Goal: Task Accomplishment & Management: Use online tool/utility

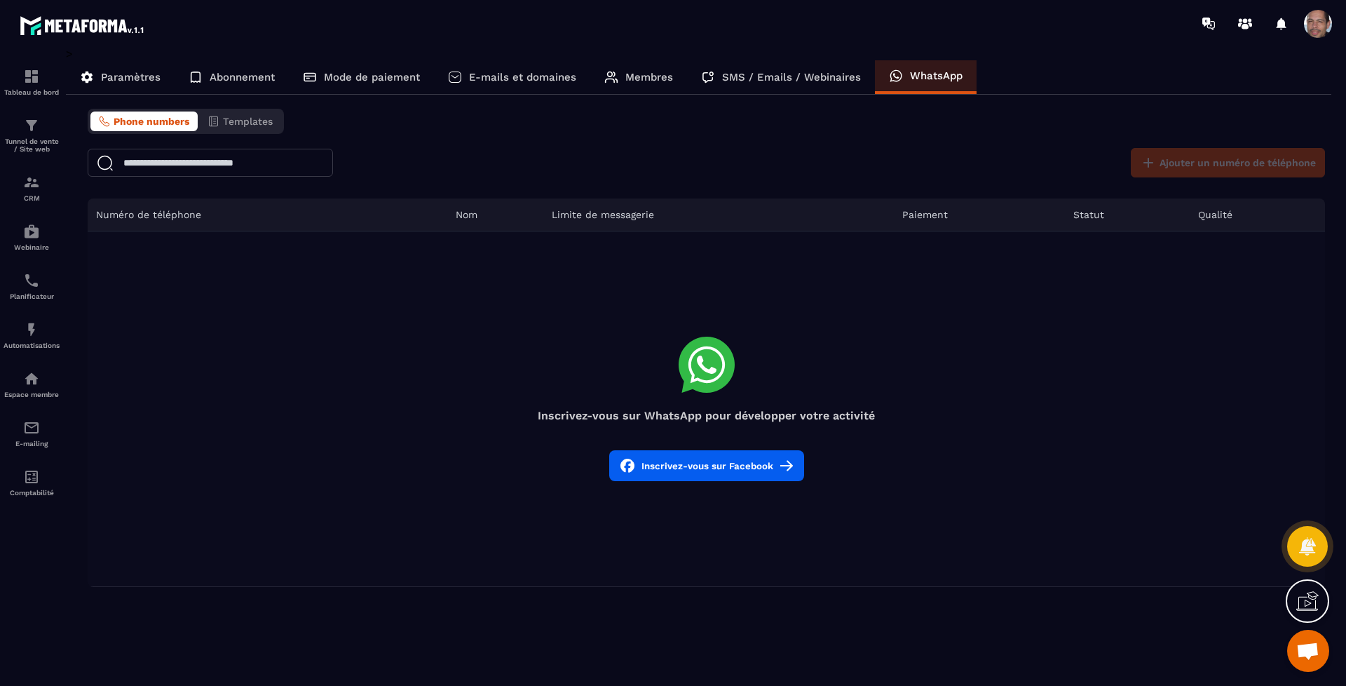
click at [1316, 594] on icon at bounding box center [1311, 598] width 14 height 15
click at [1007, 463] on icon at bounding box center [1003, 467] width 17 height 17
click at [1314, 593] on icon at bounding box center [1307, 600] width 22 height 22
click at [1003, 464] on icon at bounding box center [1003, 467] width 17 height 17
click at [27, 186] on img at bounding box center [31, 182] width 17 height 17
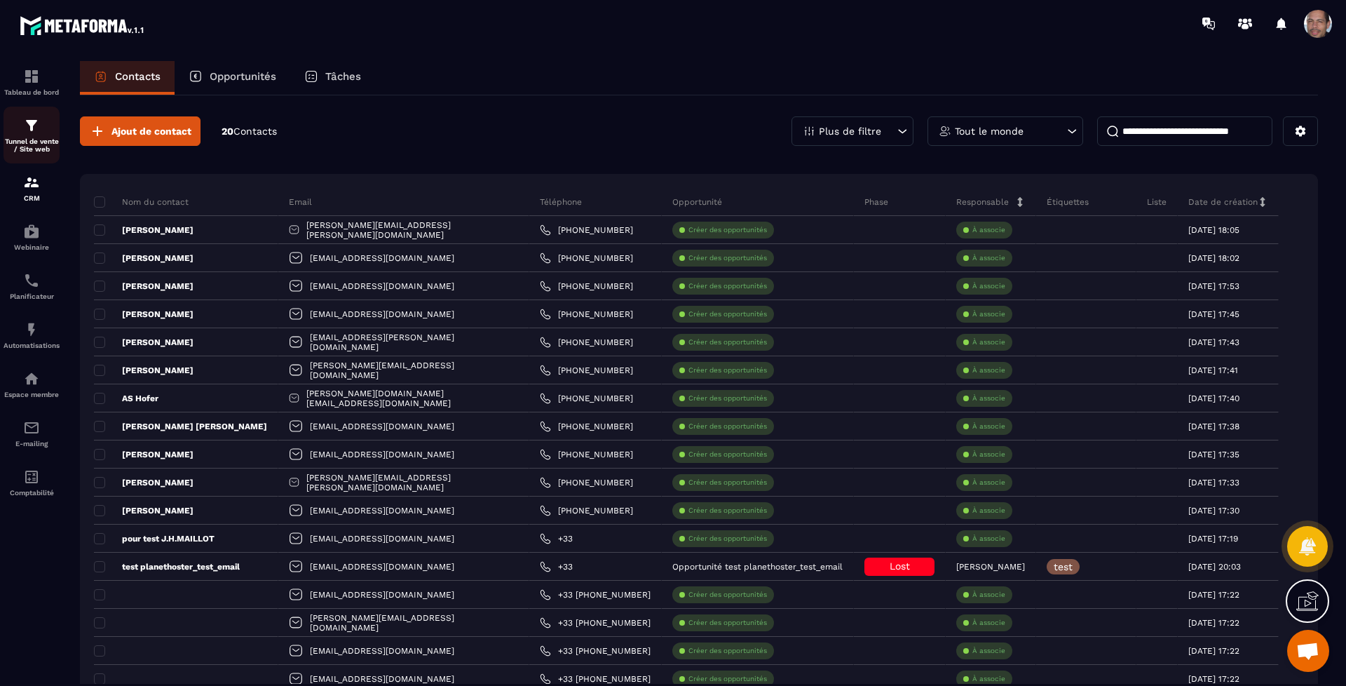
click at [39, 125] on img at bounding box center [31, 125] width 17 height 17
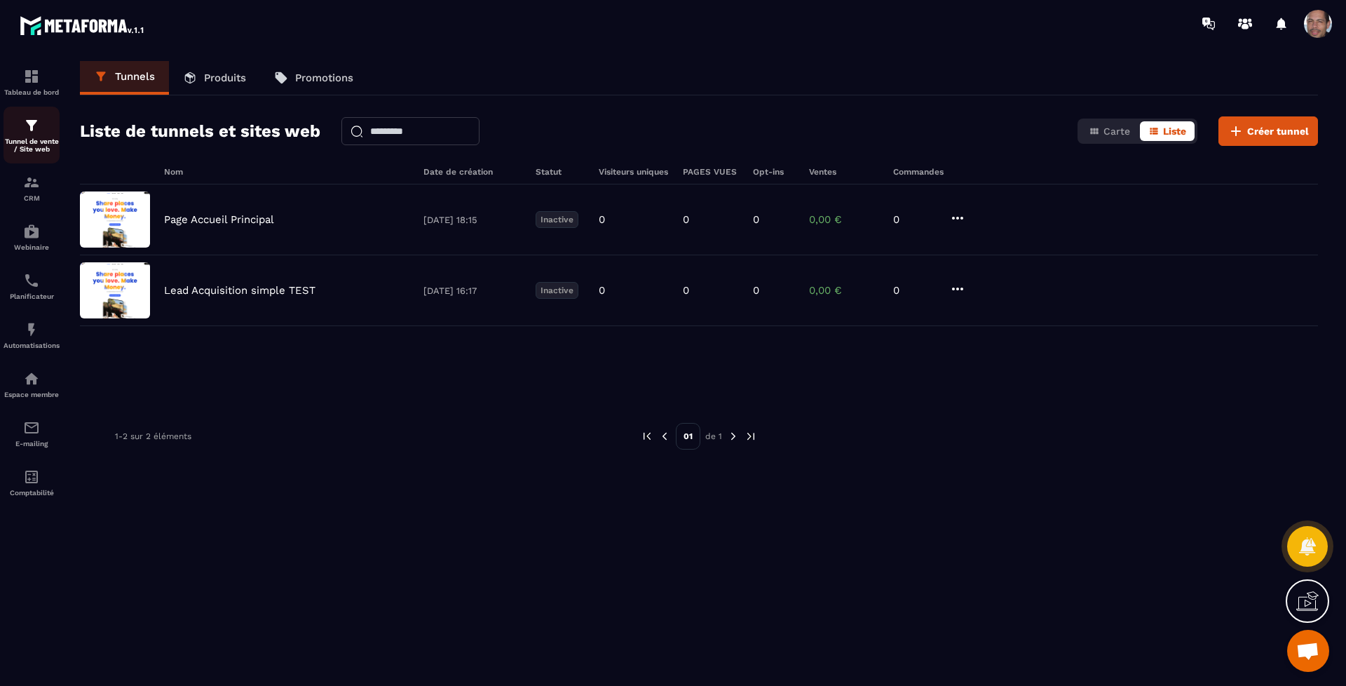
click at [38, 126] on img at bounding box center [31, 125] width 17 height 17
click at [1283, 128] on span "Créer tunnel" at bounding box center [1278, 131] width 62 height 14
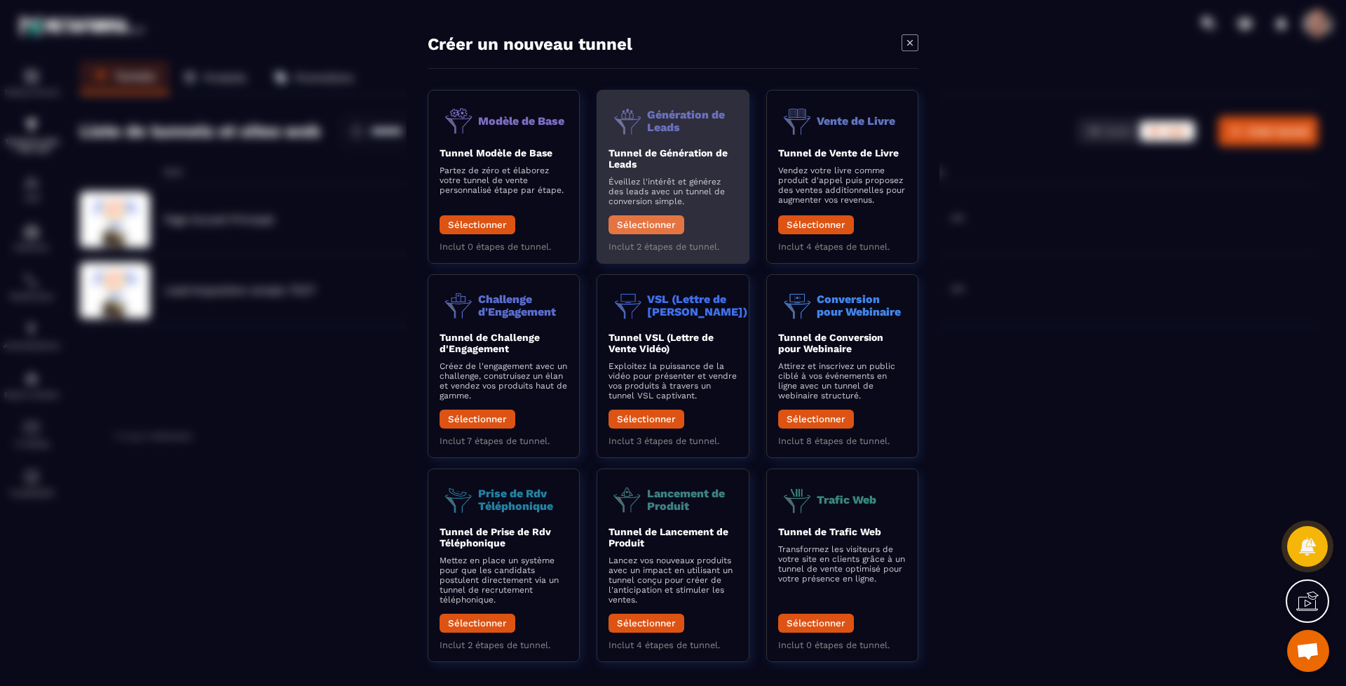
click at [654, 219] on button "Sélectionner" at bounding box center [646, 224] width 76 height 19
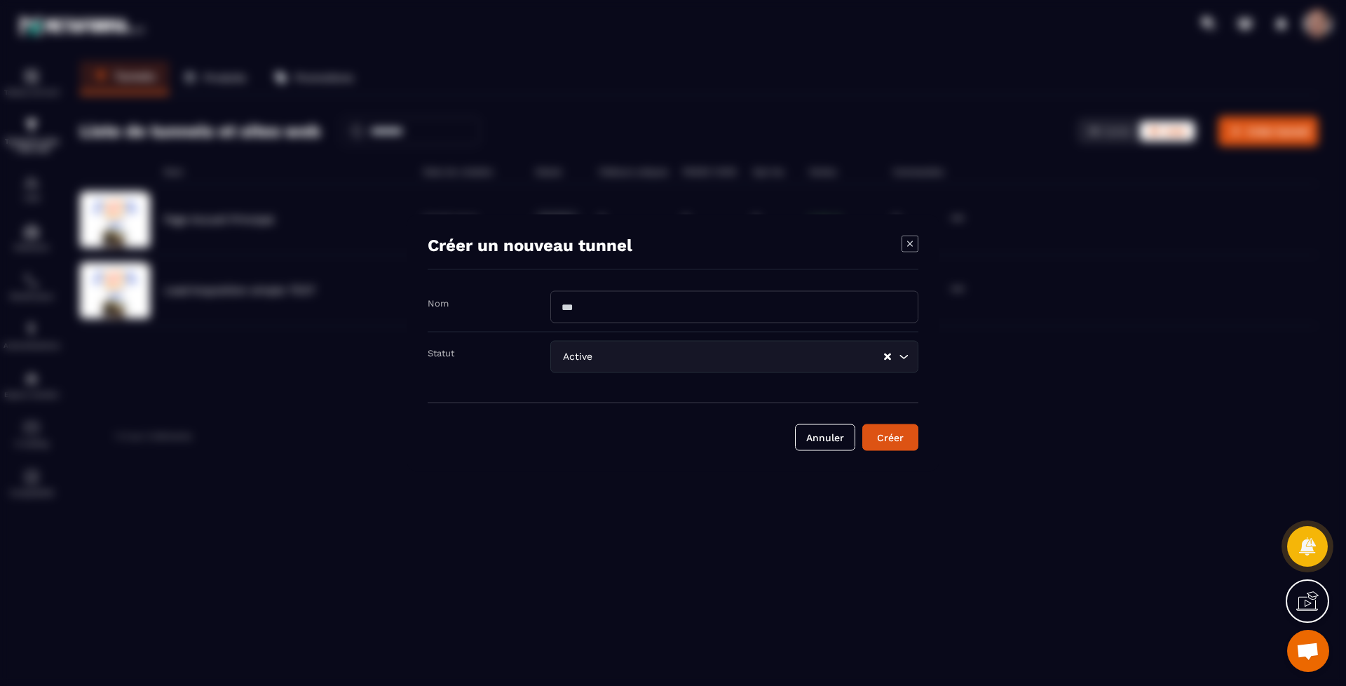
click at [674, 298] on input "Modal window" at bounding box center [734, 307] width 368 height 32
type input "*"
drag, startPoint x: 746, startPoint y: 308, endPoint x: 603, endPoint y: 315, distance: 143.2
click at [603, 315] on input "**********" at bounding box center [734, 307] width 368 height 32
click at [704, 306] on input "**********" at bounding box center [734, 307] width 368 height 32
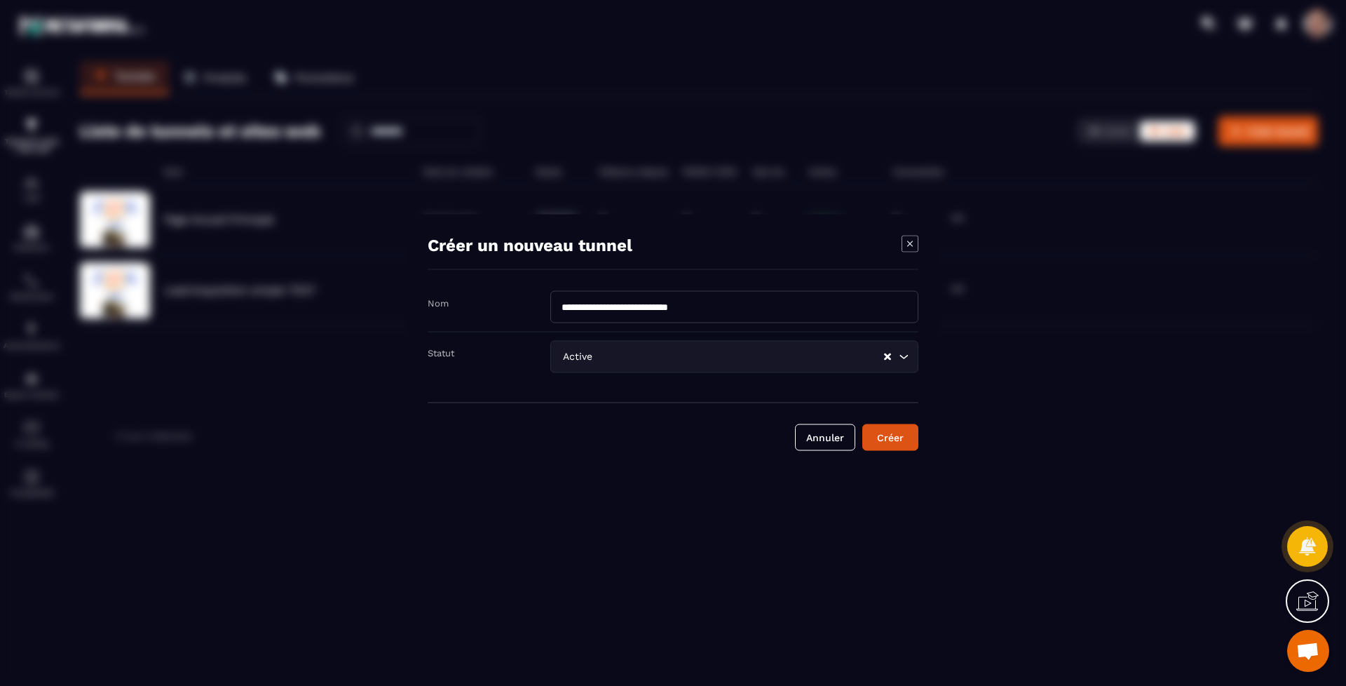
drag, startPoint x: 731, startPoint y: 306, endPoint x: 669, endPoint y: 308, distance: 62.4
click at [669, 308] on input "**********" at bounding box center [734, 307] width 368 height 32
type input "**********"
click at [908, 360] on icon "Search for option" at bounding box center [904, 357] width 14 height 14
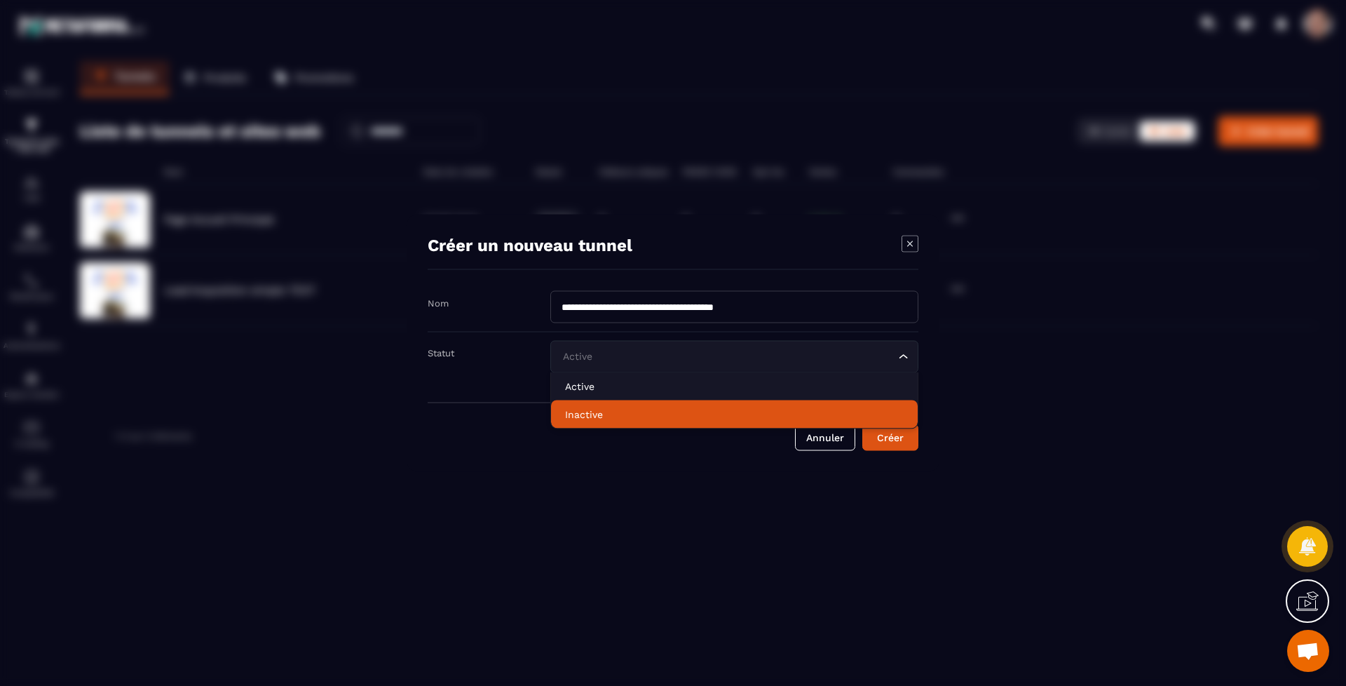
click at [810, 412] on p "Inactive" at bounding box center [734, 414] width 339 height 14
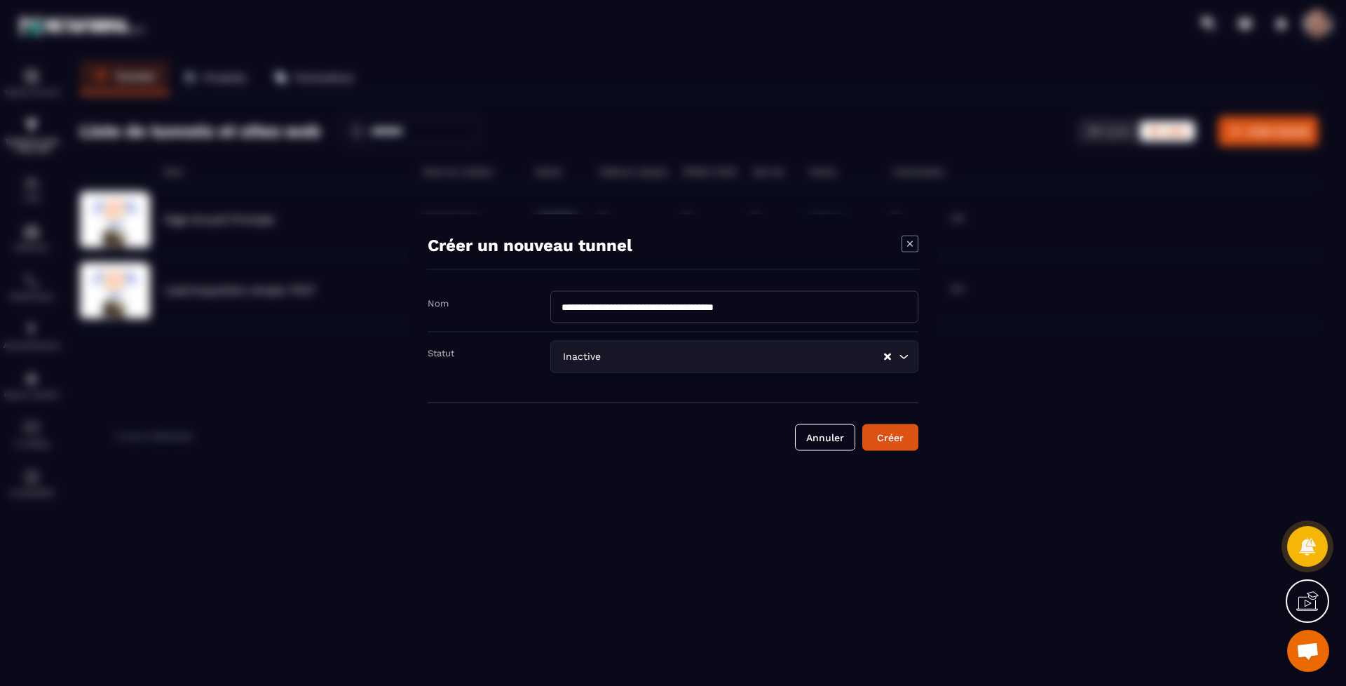
click at [906, 351] on icon "Search for option" at bounding box center [904, 357] width 14 height 14
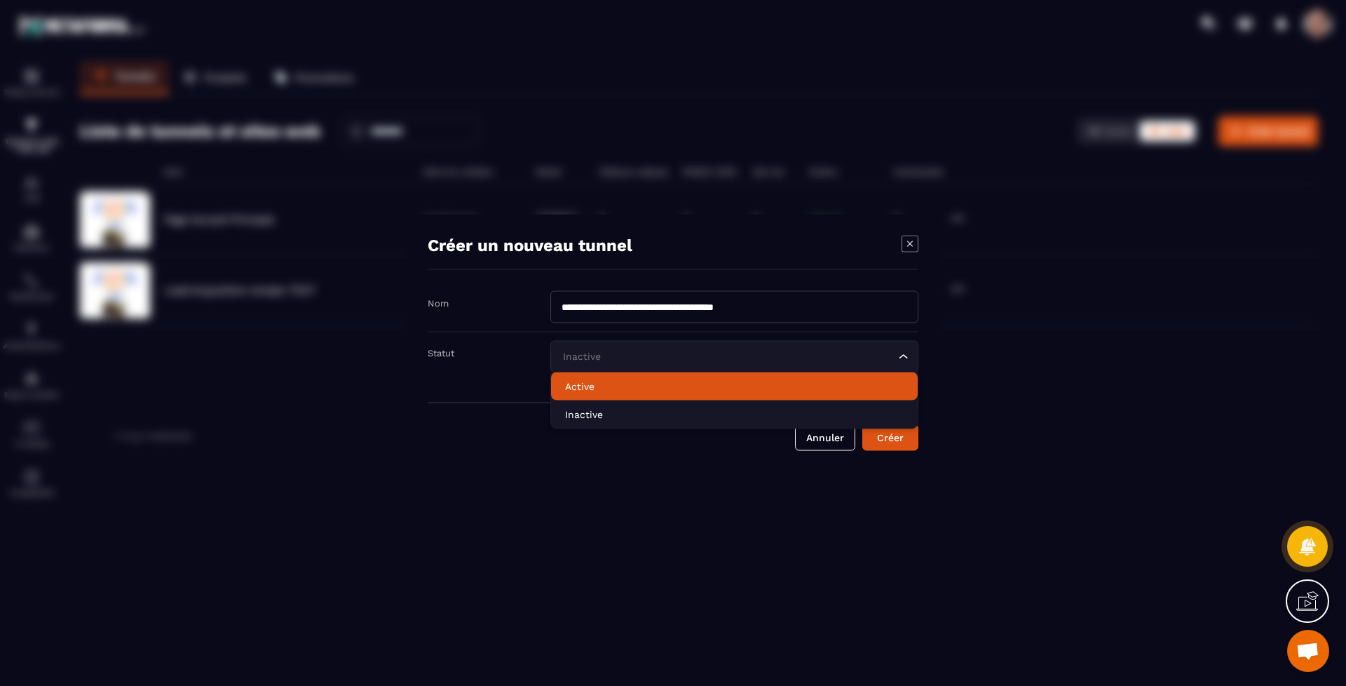
click at [723, 386] on p "Active" at bounding box center [734, 386] width 339 height 14
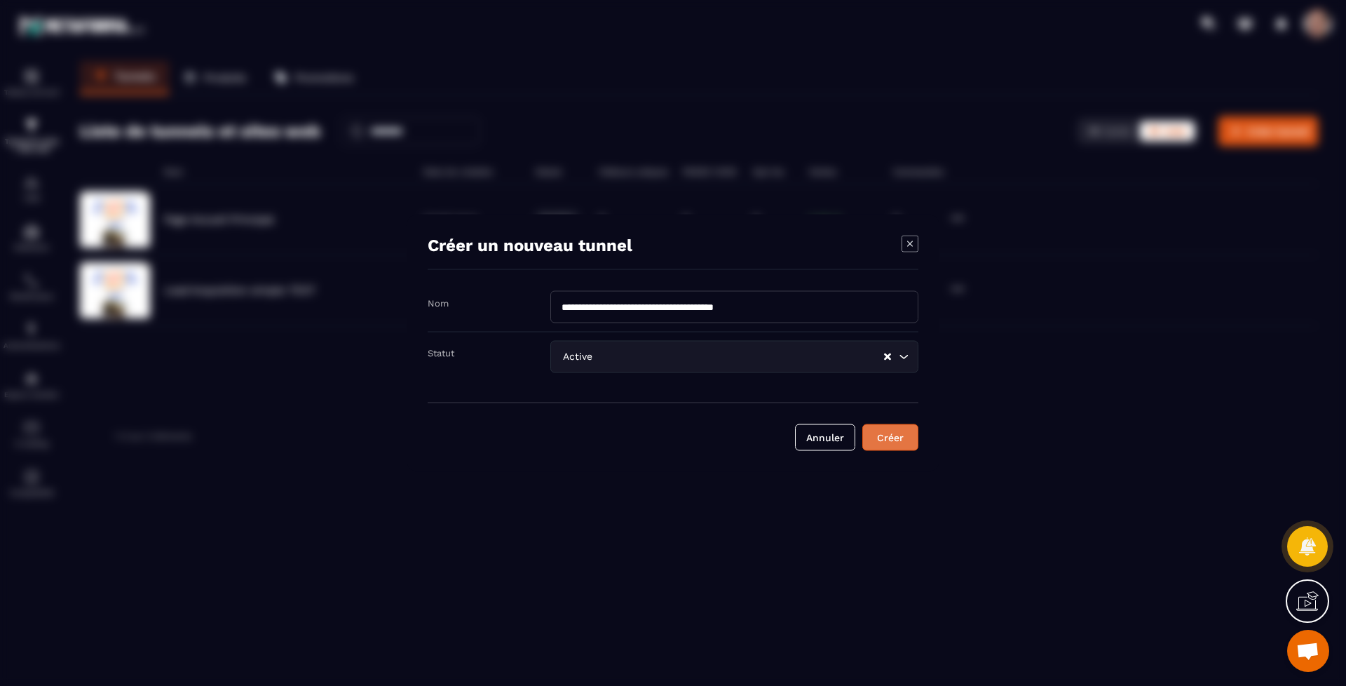
click at [894, 442] on div "Créer" at bounding box center [890, 437] width 38 height 14
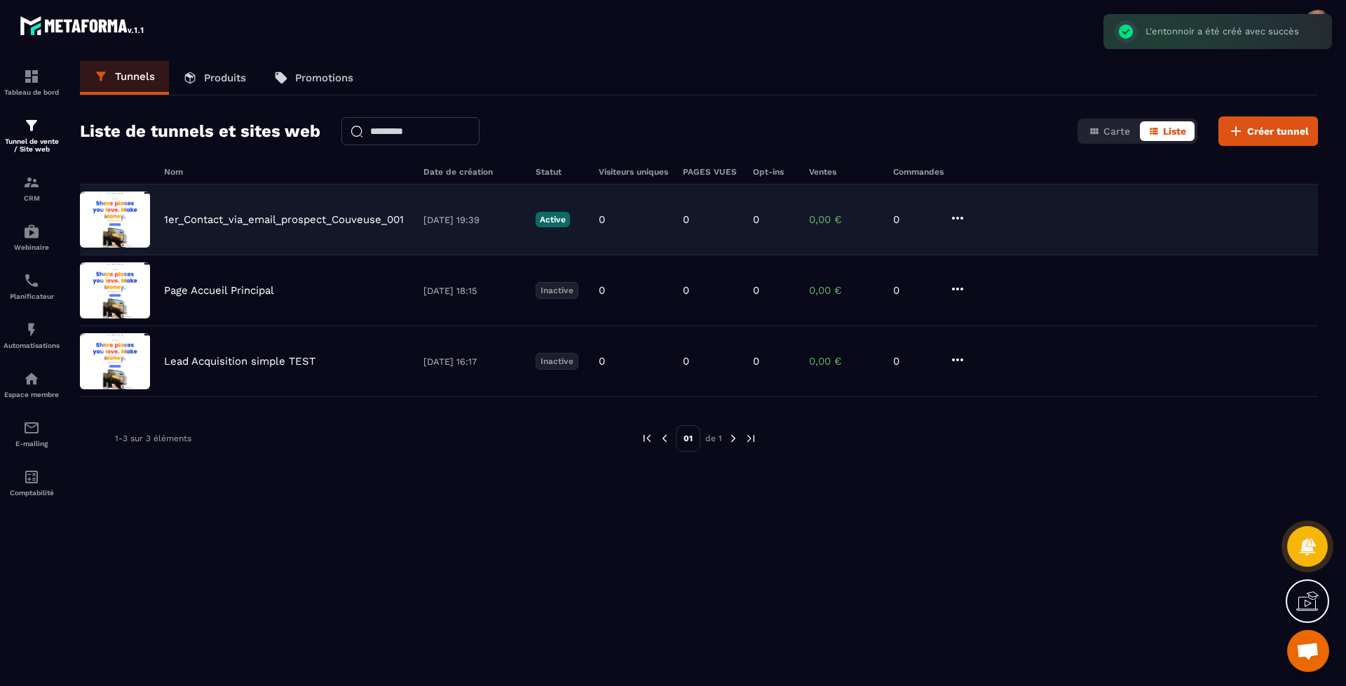
click at [115, 209] on img at bounding box center [115, 219] width 70 height 56
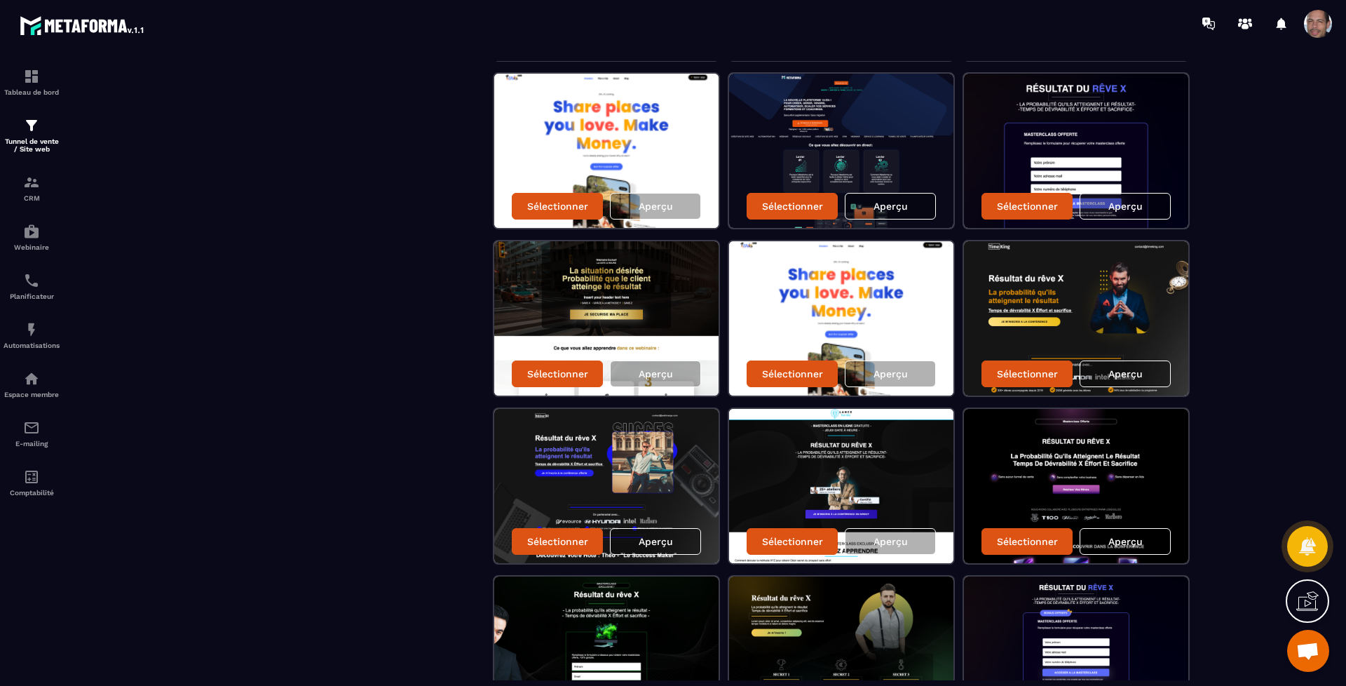
scroll to position [526, 0]
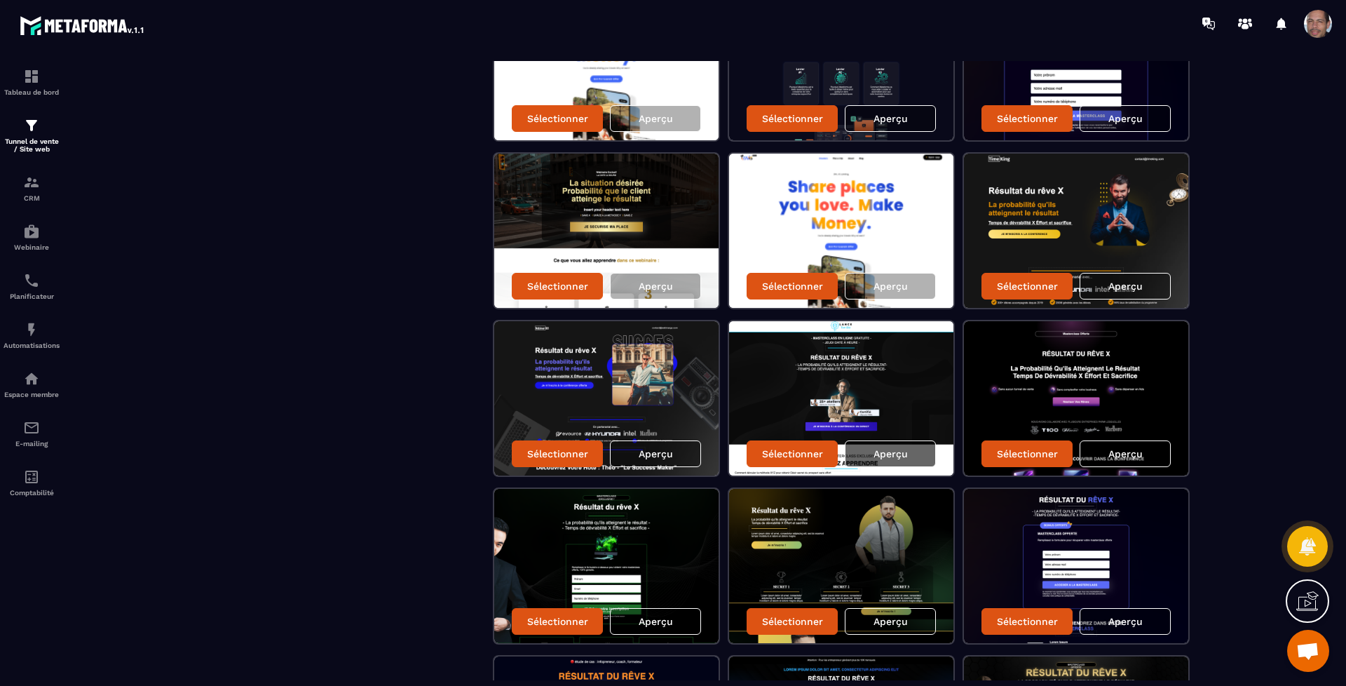
click at [898, 450] on p "Aperçu" at bounding box center [890, 453] width 34 height 11
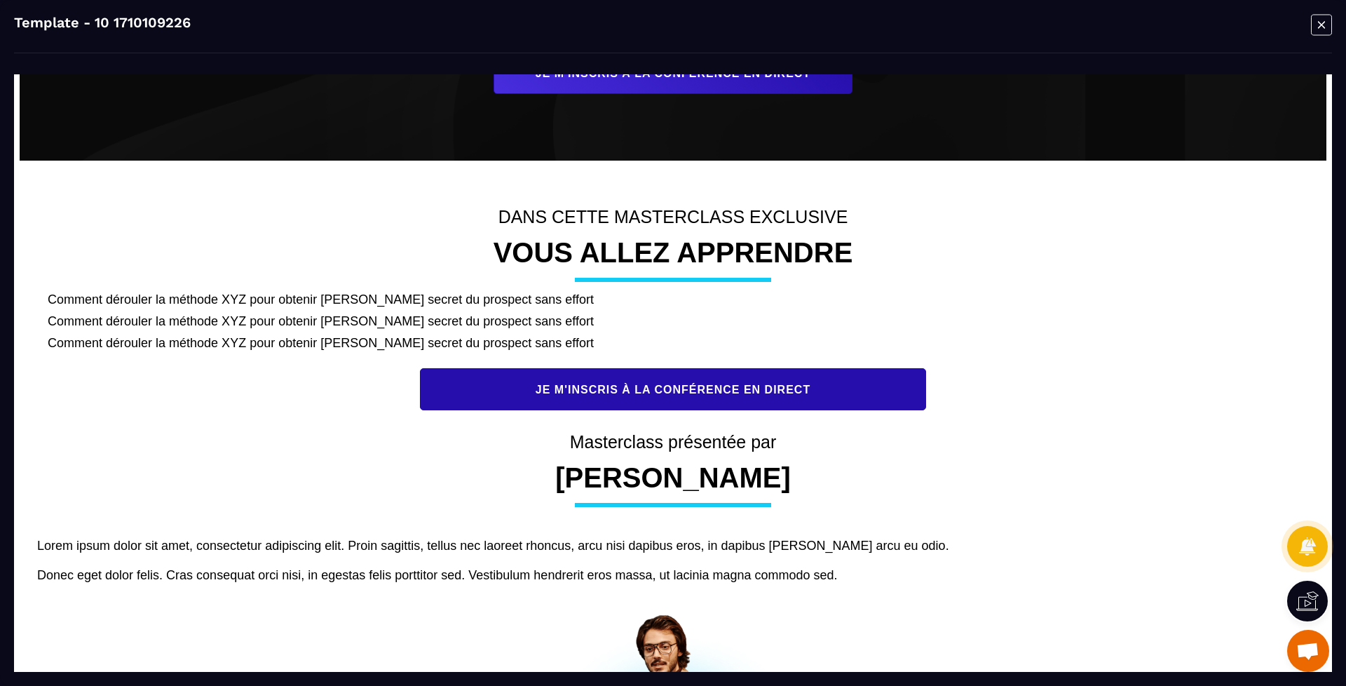
scroll to position [613, 0]
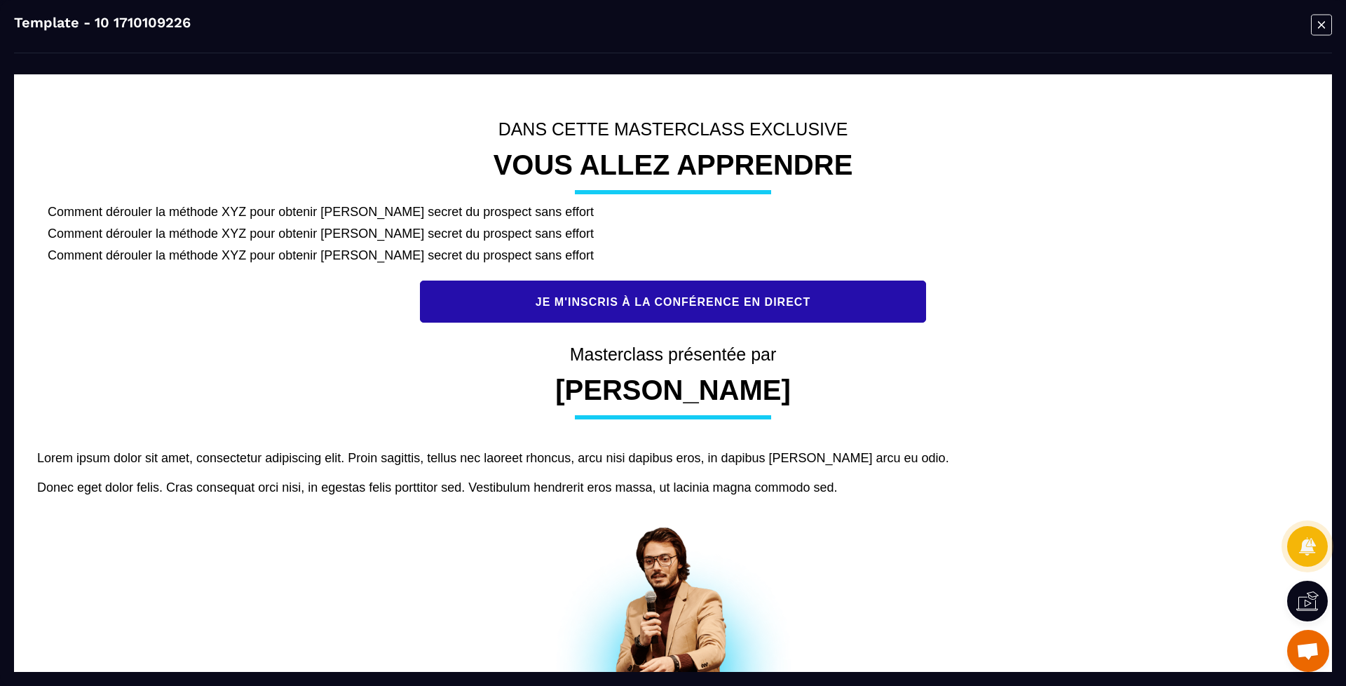
click at [1314, 23] on icon "Modal window" at bounding box center [1321, 25] width 21 height 22
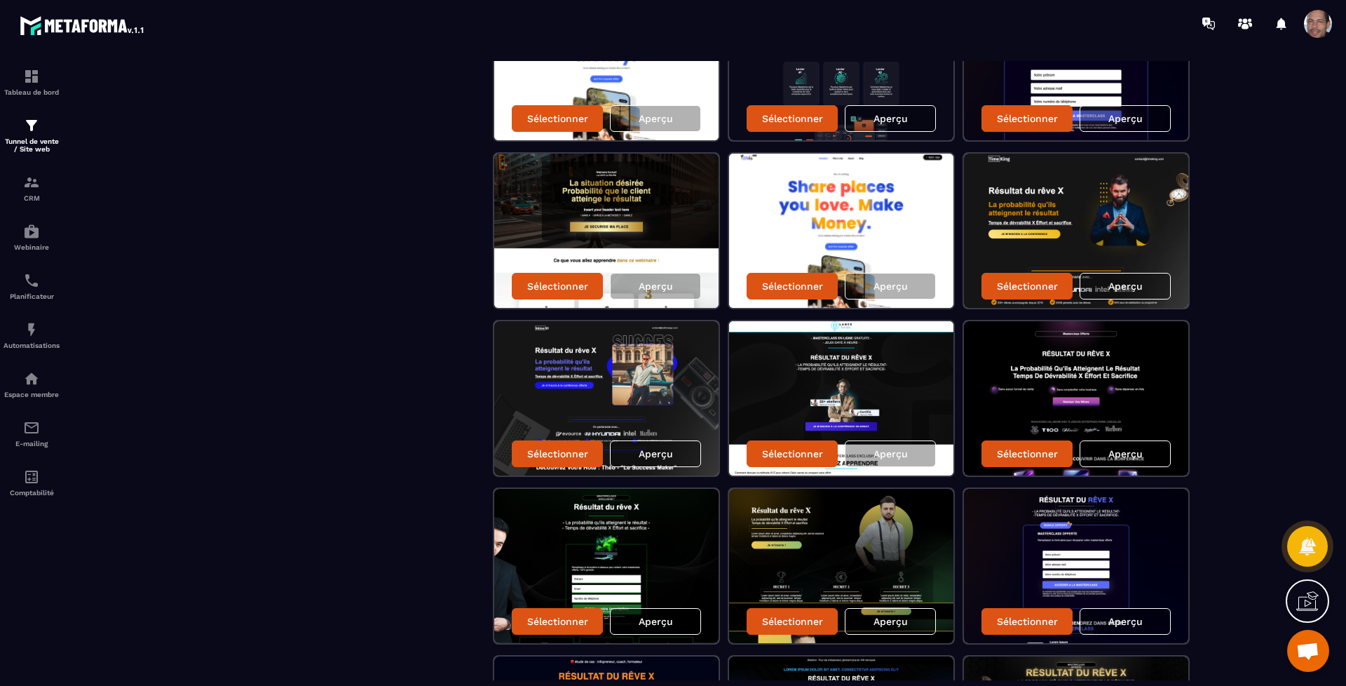
click at [667, 608] on div "Aperçu" at bounding box center [655, 621] width 91 height 27
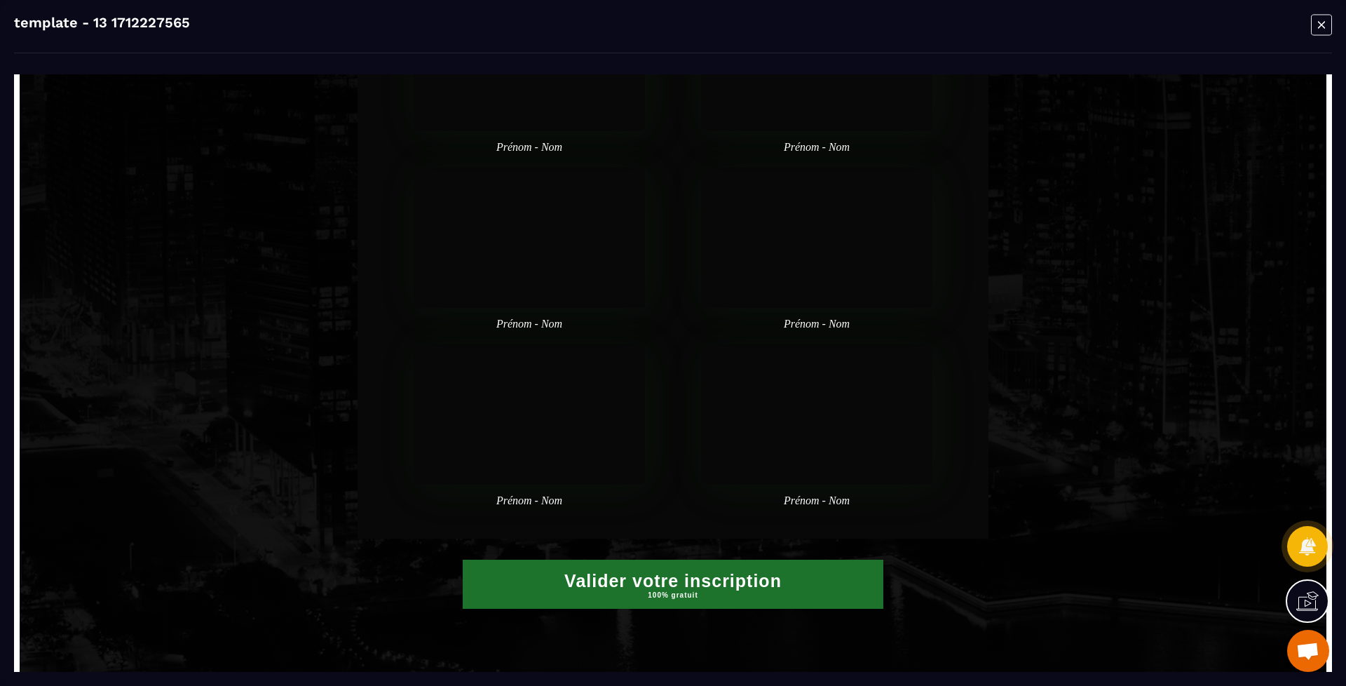
scroll to position [1577, 0]
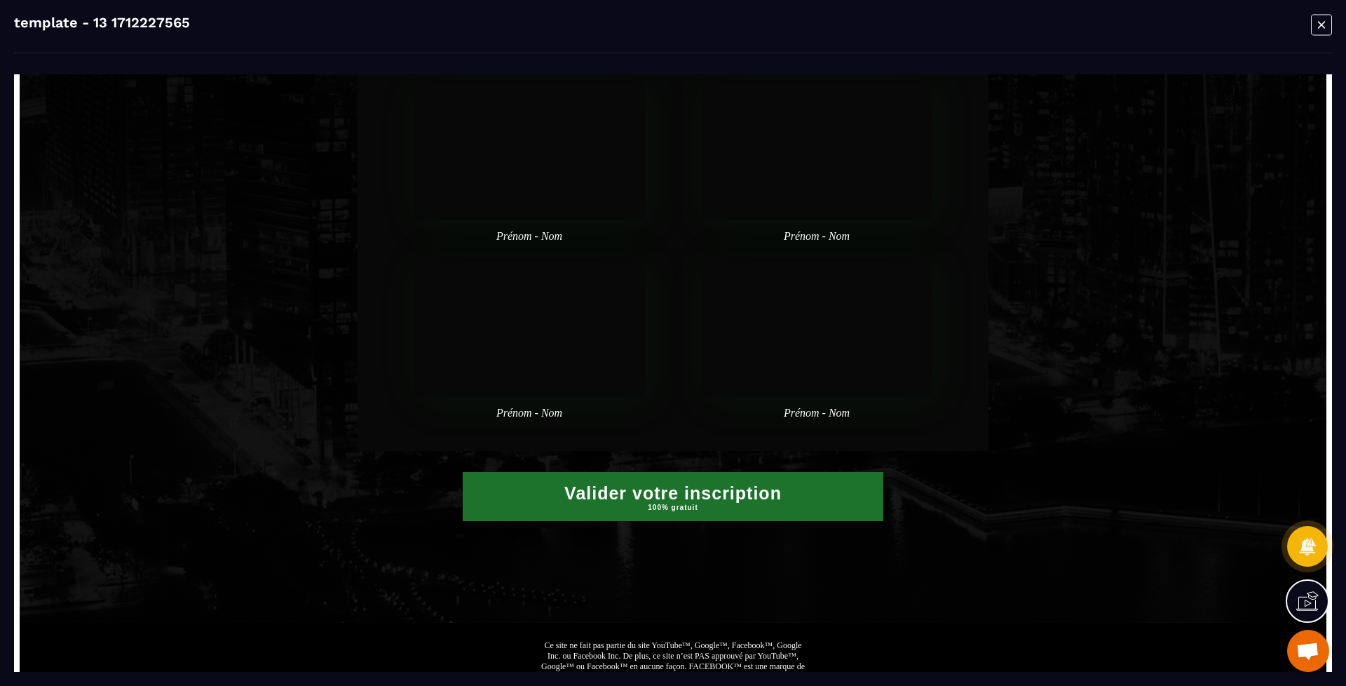
click at [1318, 22] on icon "Modal window" at bounding box center [1321, 25] width 21 height 22
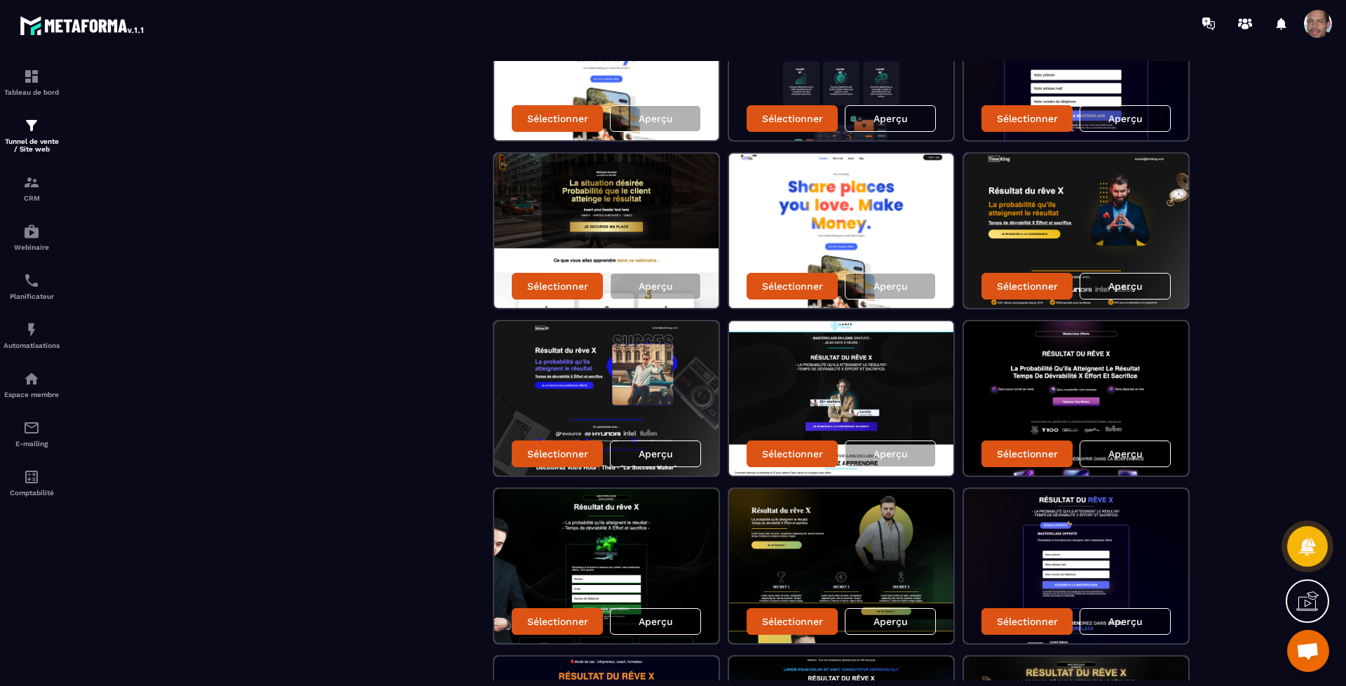
scroll to position [613, 0]
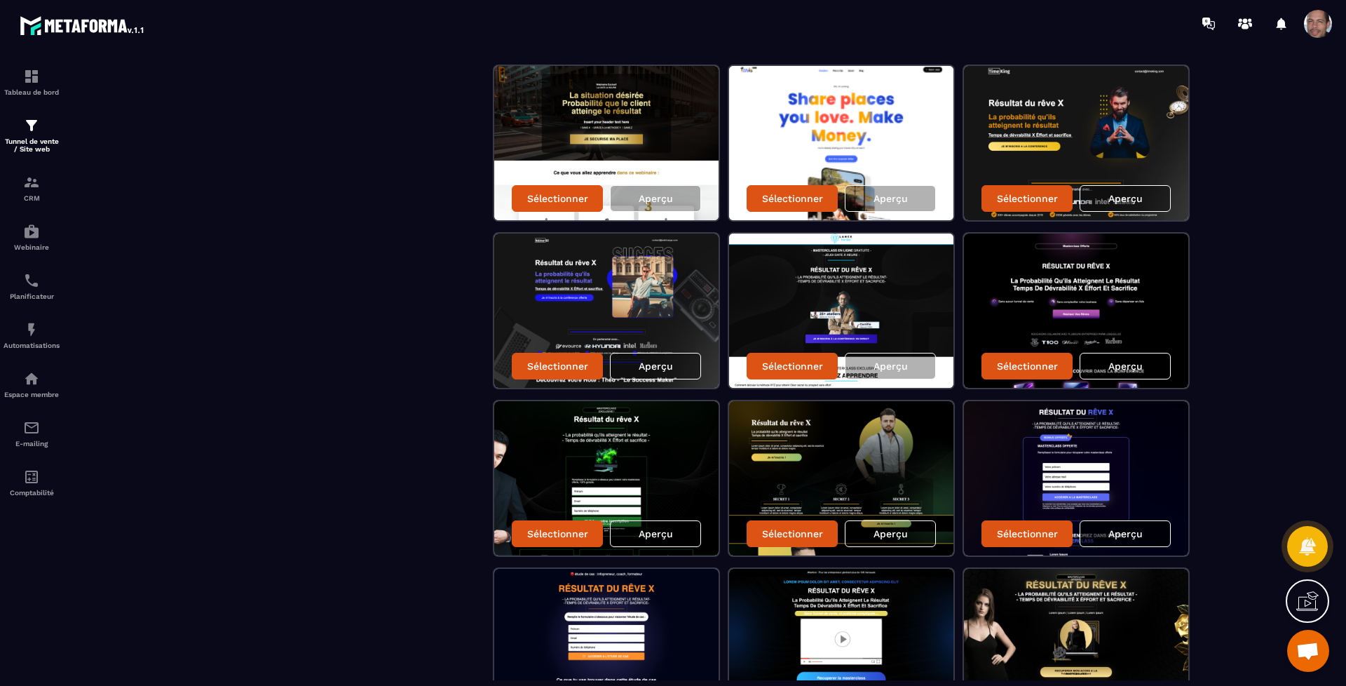
click at [1120, 526] on div "Aperçu" at bounding box center [1124, 533] width 91 height 27
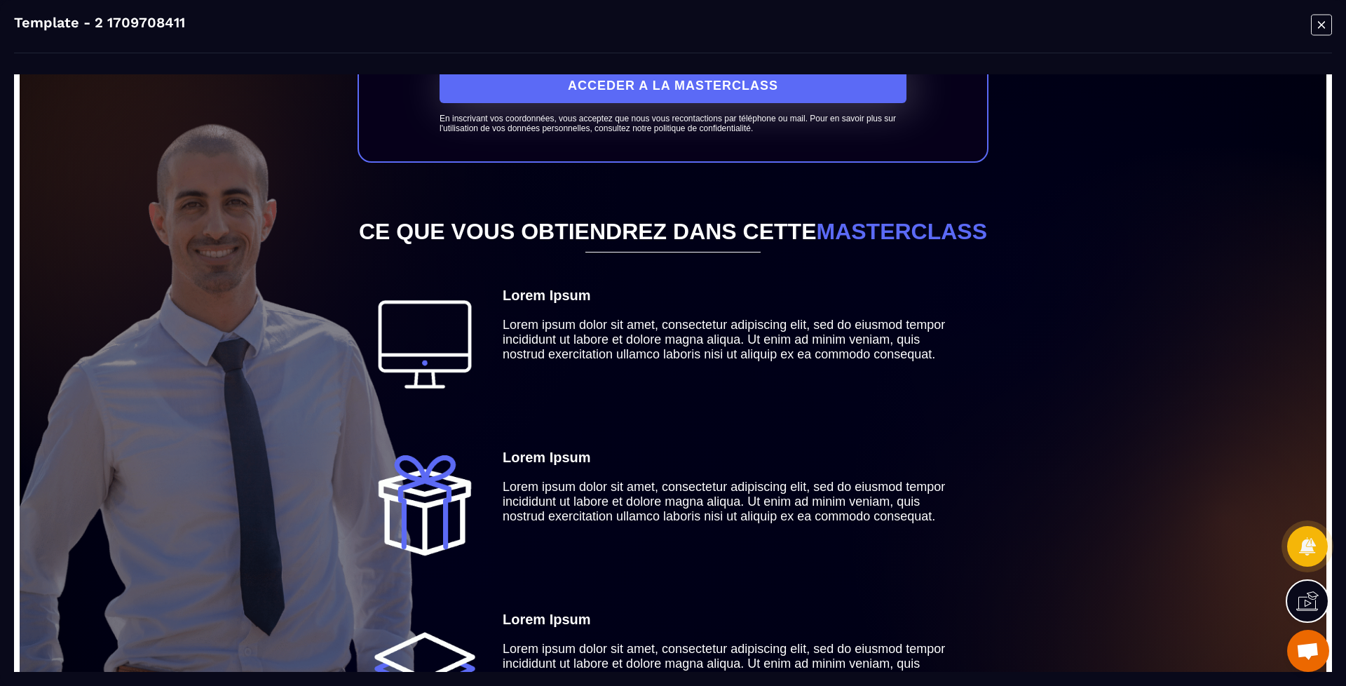
scroll to position [526, 0]
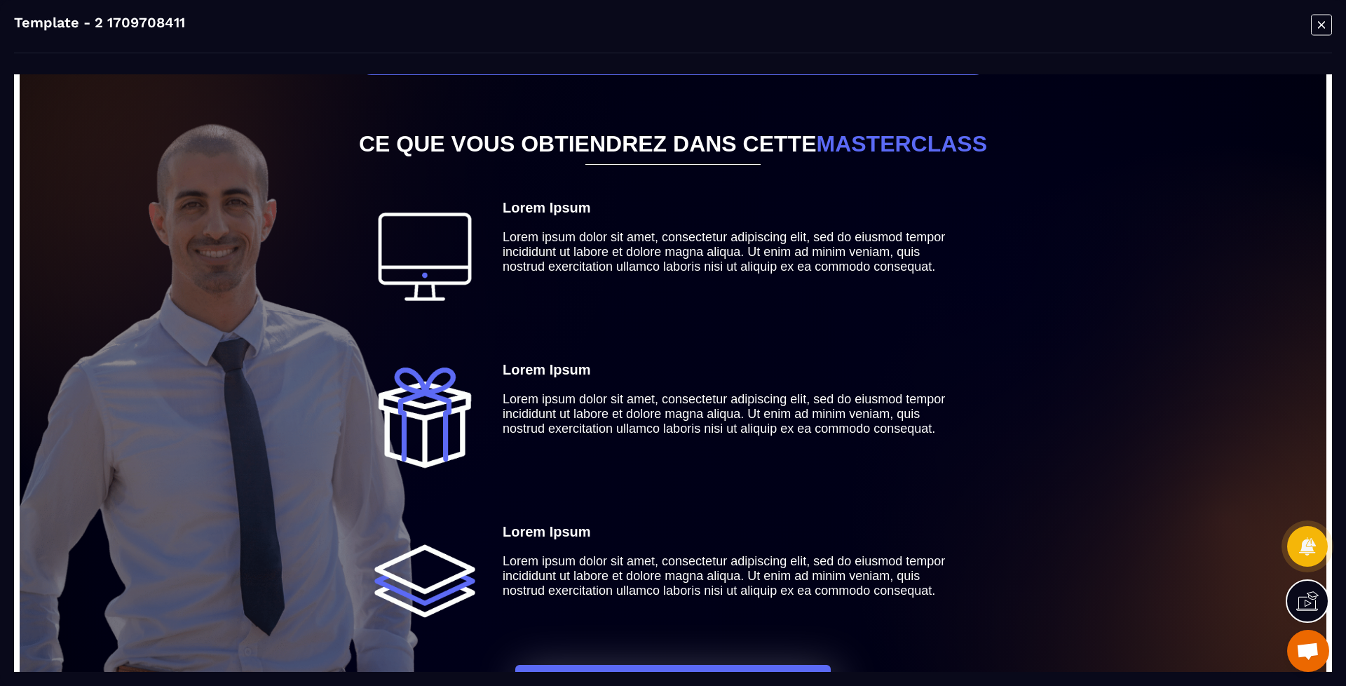
drag, startPoint x: 1320, startPoint y: 27, endPoint x: 1307, endPoint y: 29, distance: 12.8
click at [1317, 28] on icon "Modal window" at bounding box center [1321, 25] width 21 height 22
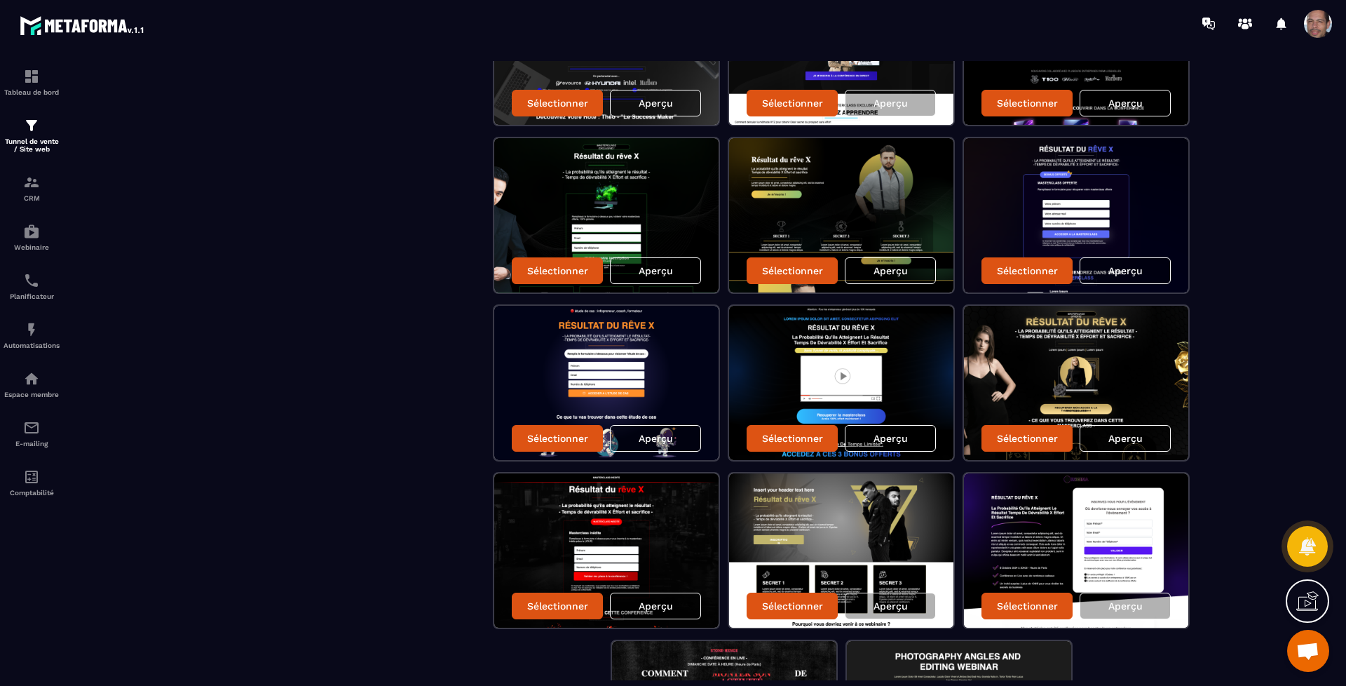
scroll to position [1049, 0]
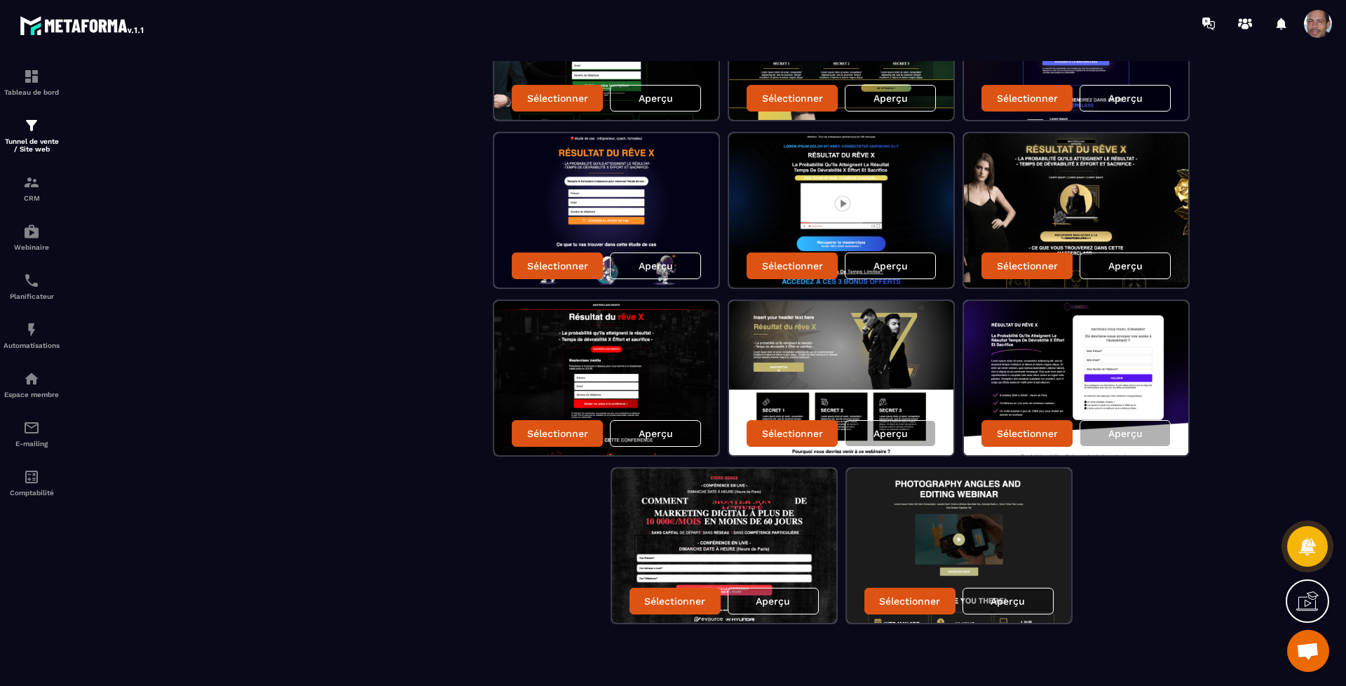
click at [1137, 264] on p "Aperçu" at bounding box center [1125, 265] width 34 height 11
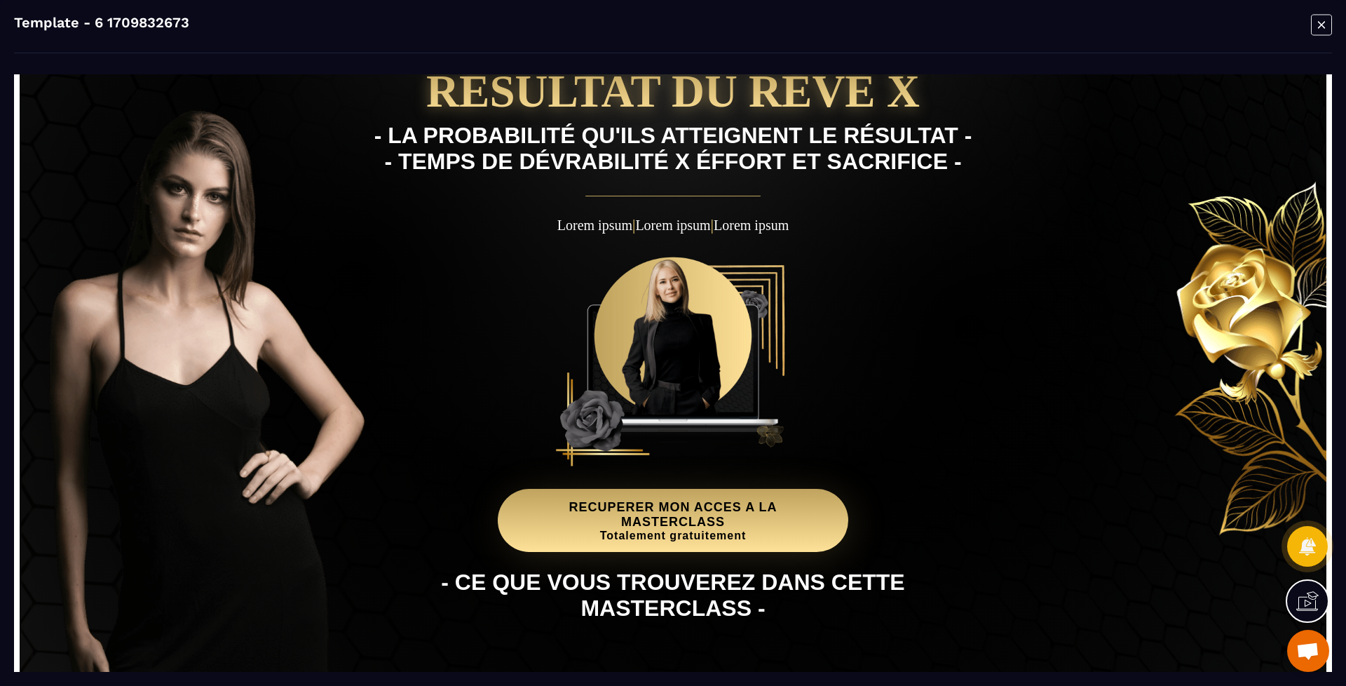
scroll to position [0, 0]
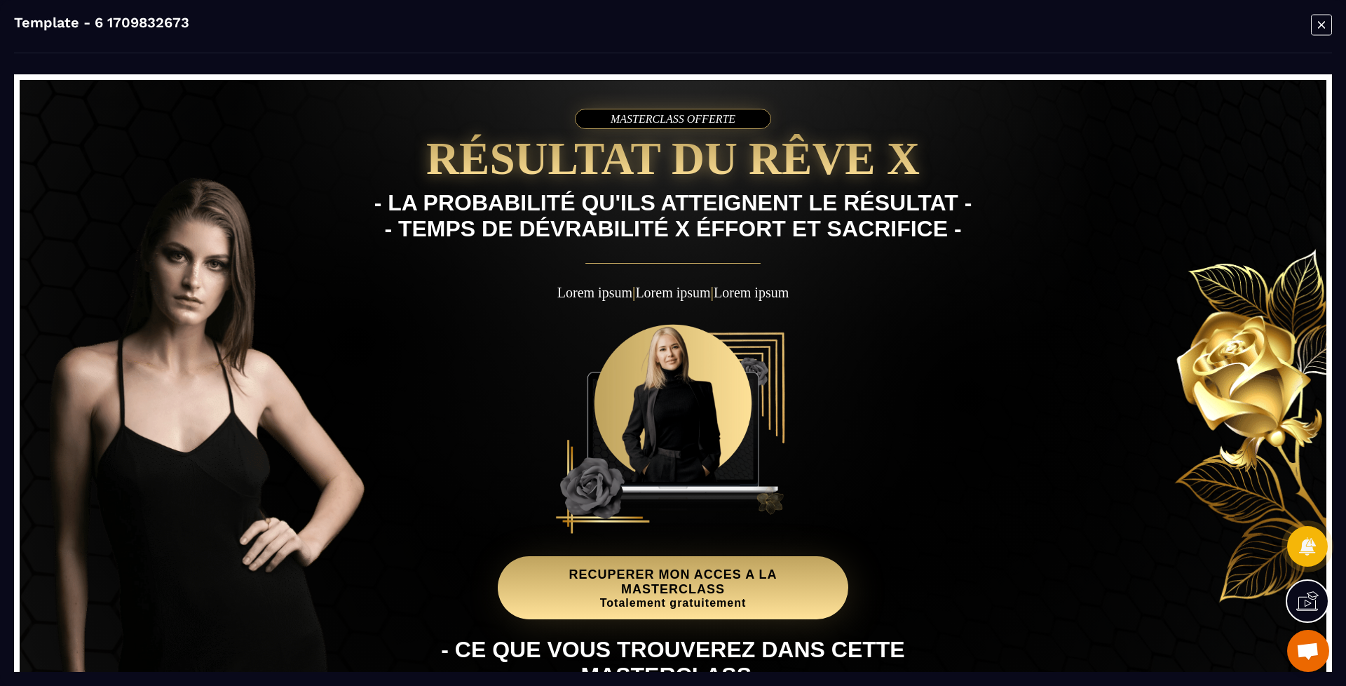
click at [1326, 23] on icon "Modal window" at bounding box center [1321, 25] width 21 height 22
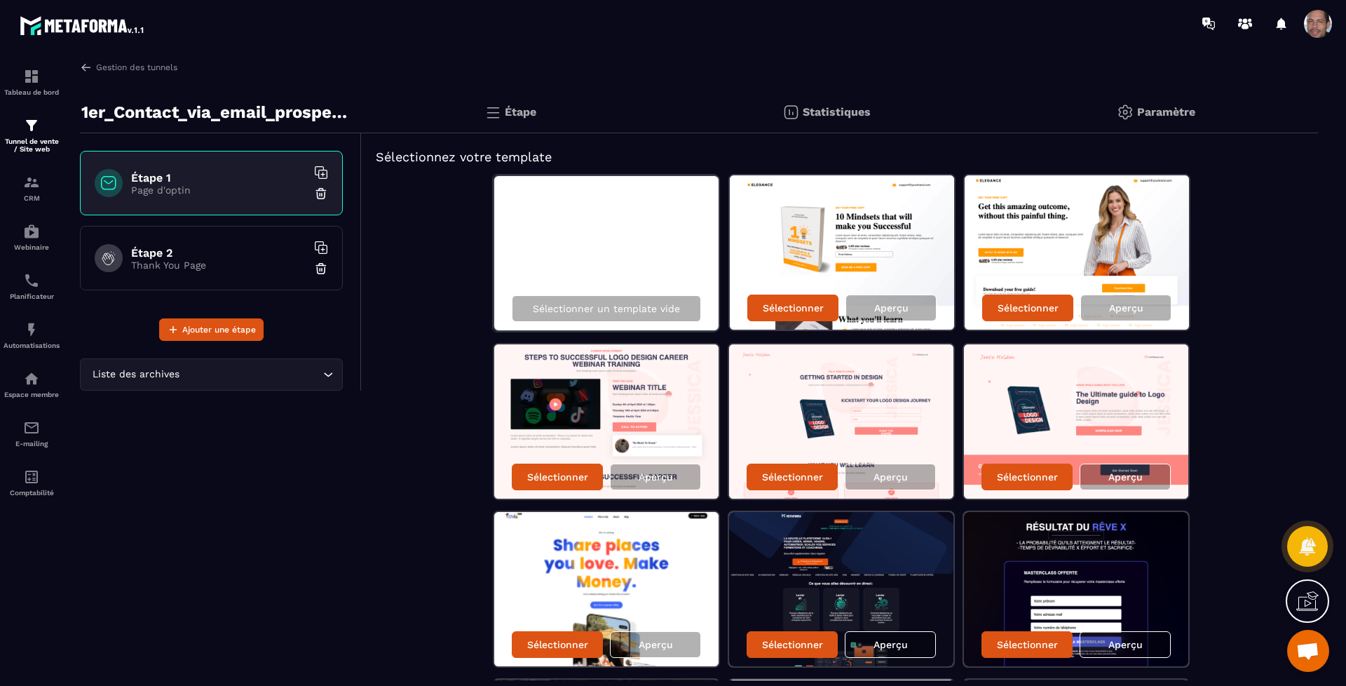
click at [669, 395] on img at bounding box center [606, 421] width 224 height 154
click at [660, 481] on p "Aperçu" at bounding box center [656, 476] width 34 height 11
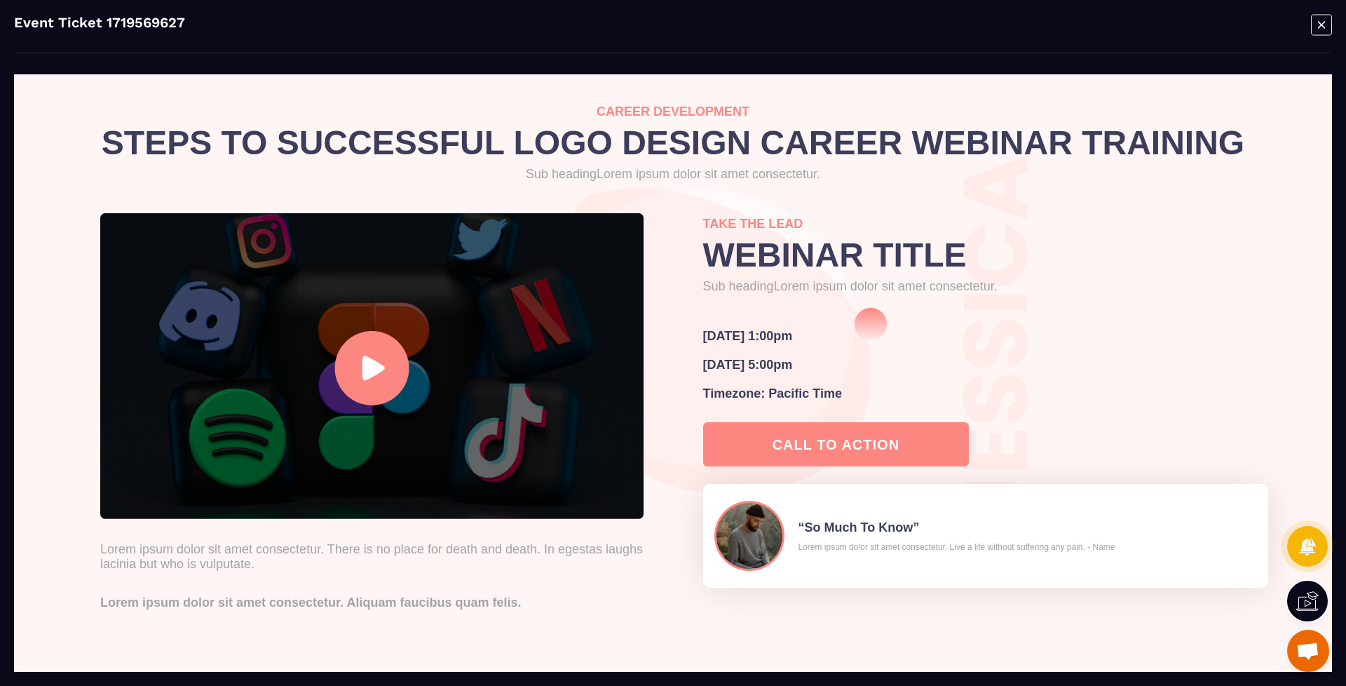
click at [1329, 25] on icon "Modal window" at bounding box center [1321, 25] width 21 height 22
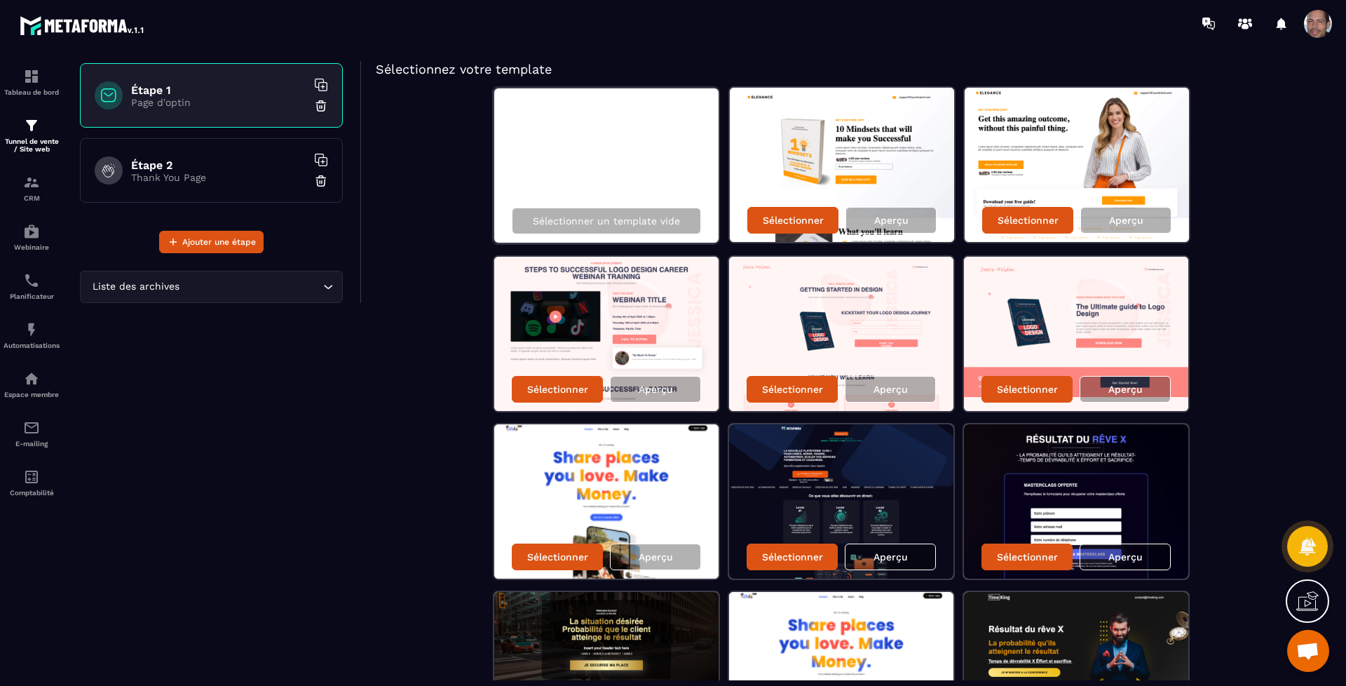
scroll to position [175, 0]
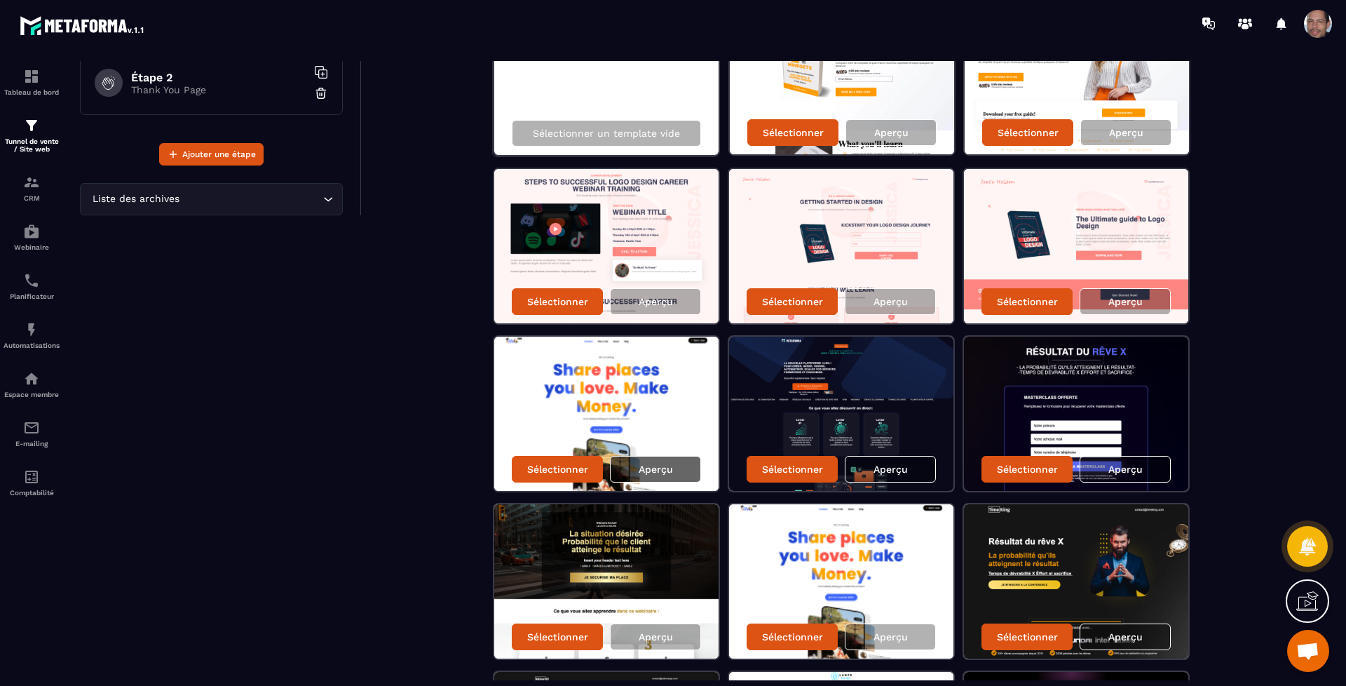
click at [677, 470] on div "Aperçu" at bounding box center [655, 469] width 91 height 27
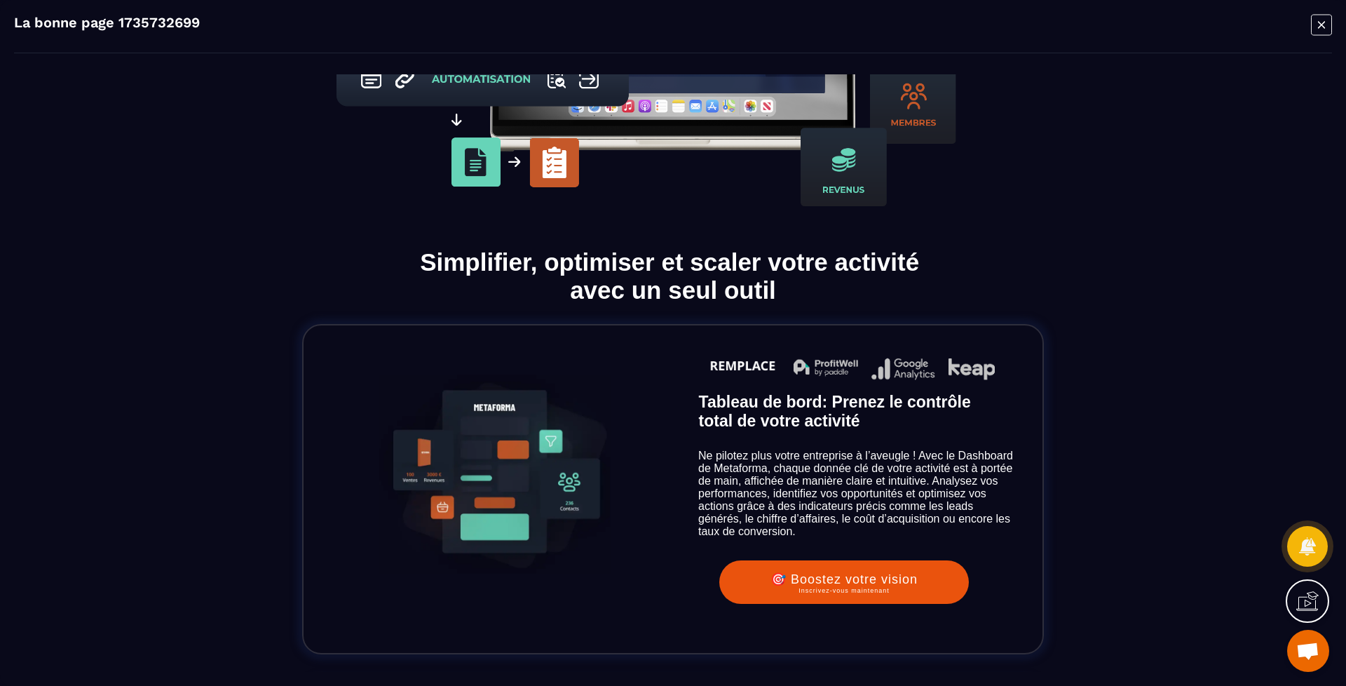
scroll to position [1402, 0]
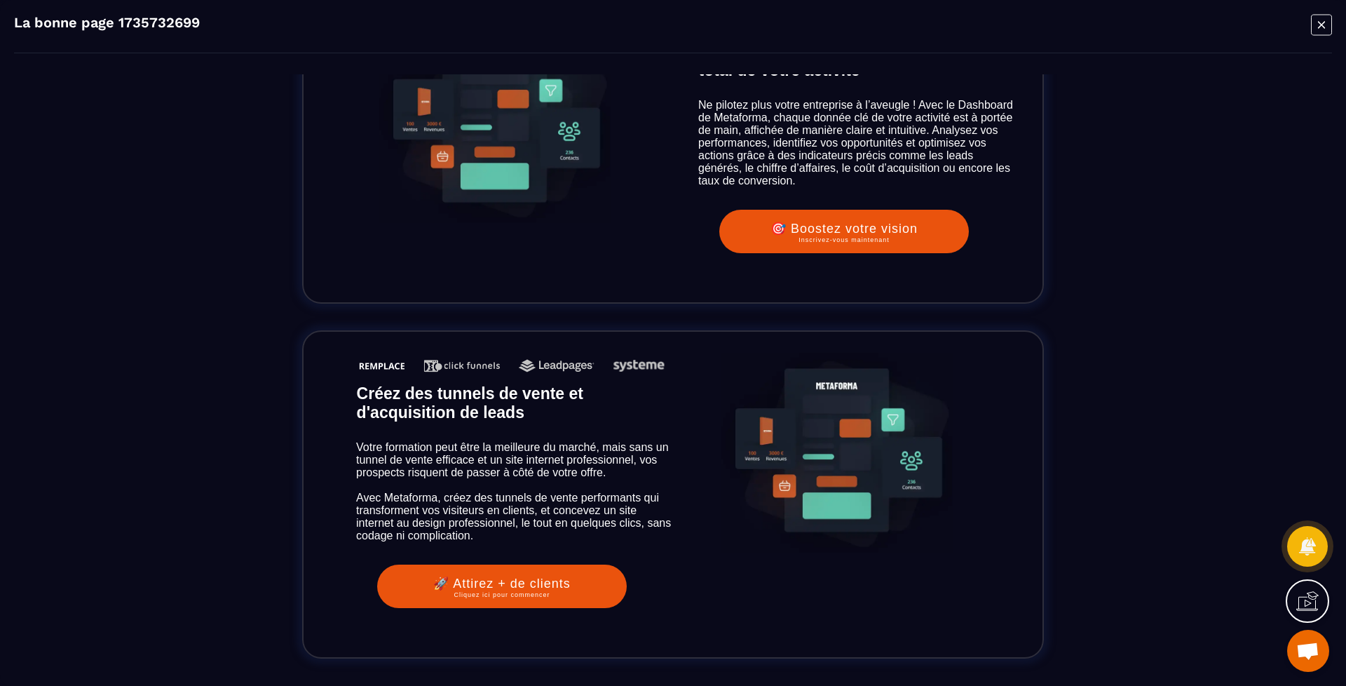
click at [1317, 28] on icon "Modal window" at bounding box center [1321, 25] width 21 height 22
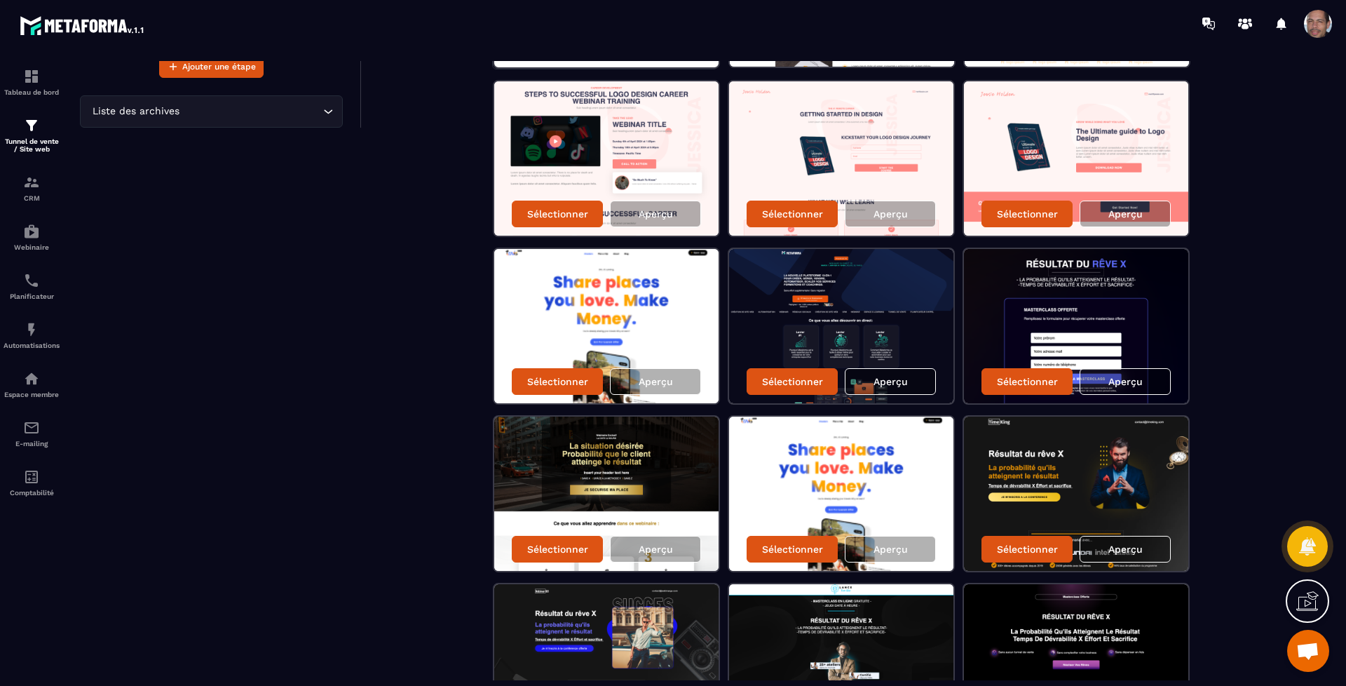
scroll to position [350, 0]
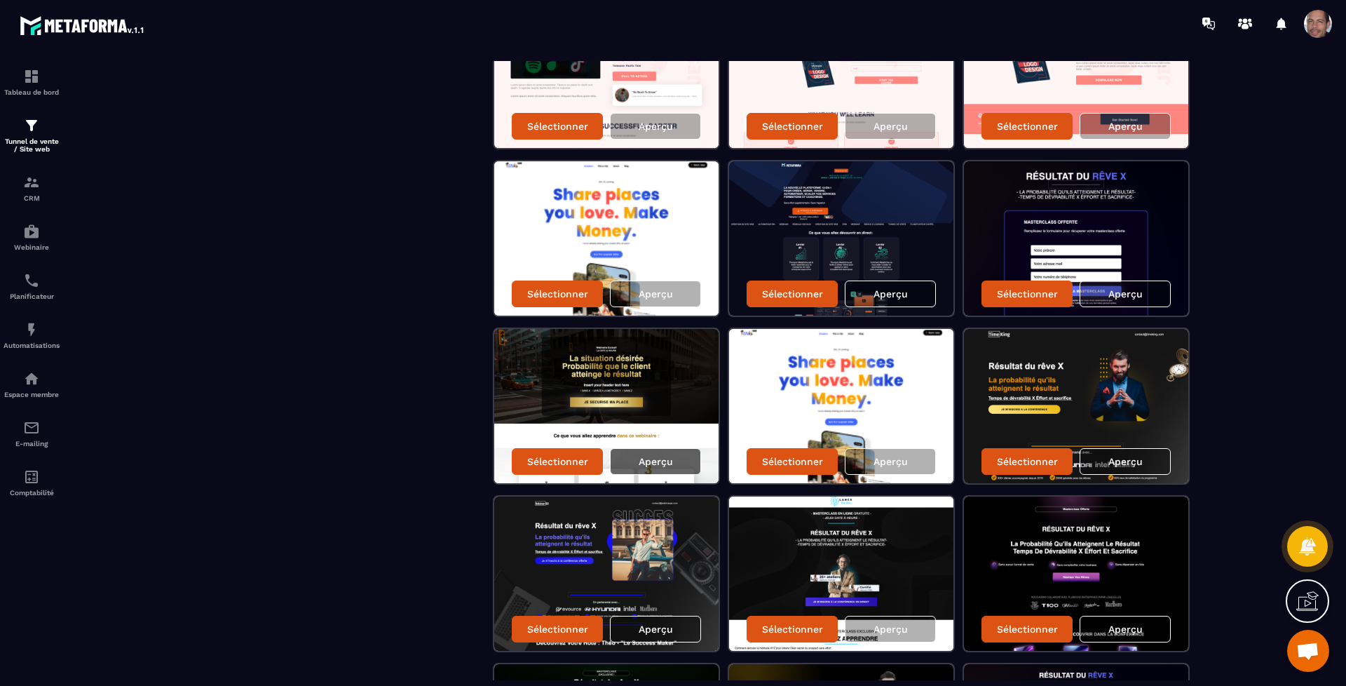
click at [676, 454] on div "Aperçu" at bounding box center [655, 461] width 91 height 27
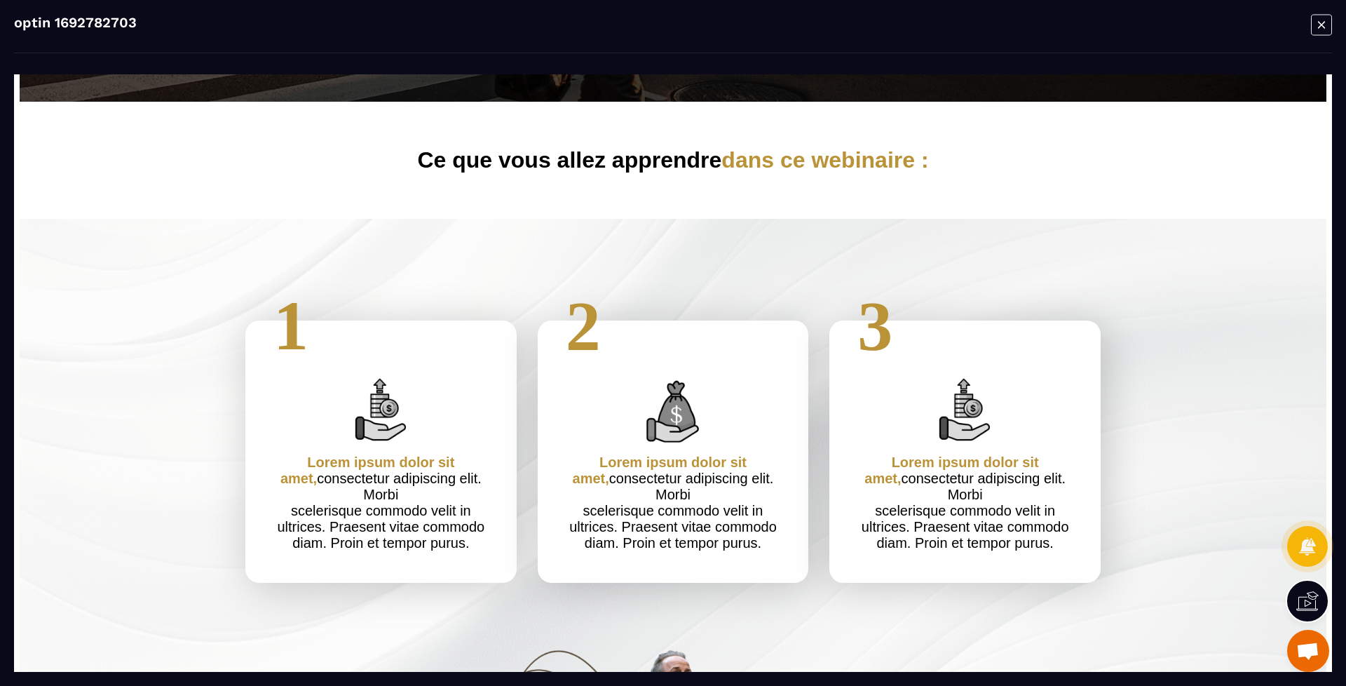
scroll to position [526, 0]
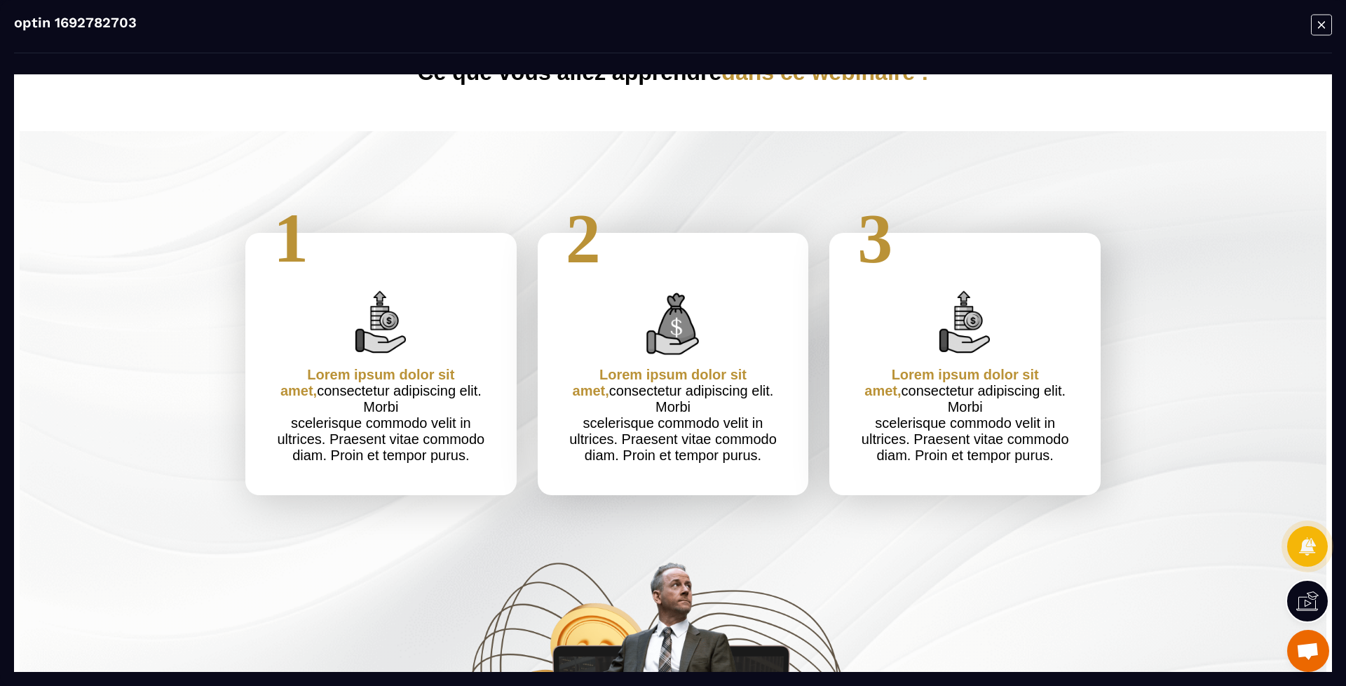
click at [1321, 22] on icon "Modal window" at bounding box center [1321, 25] width 21 height 22
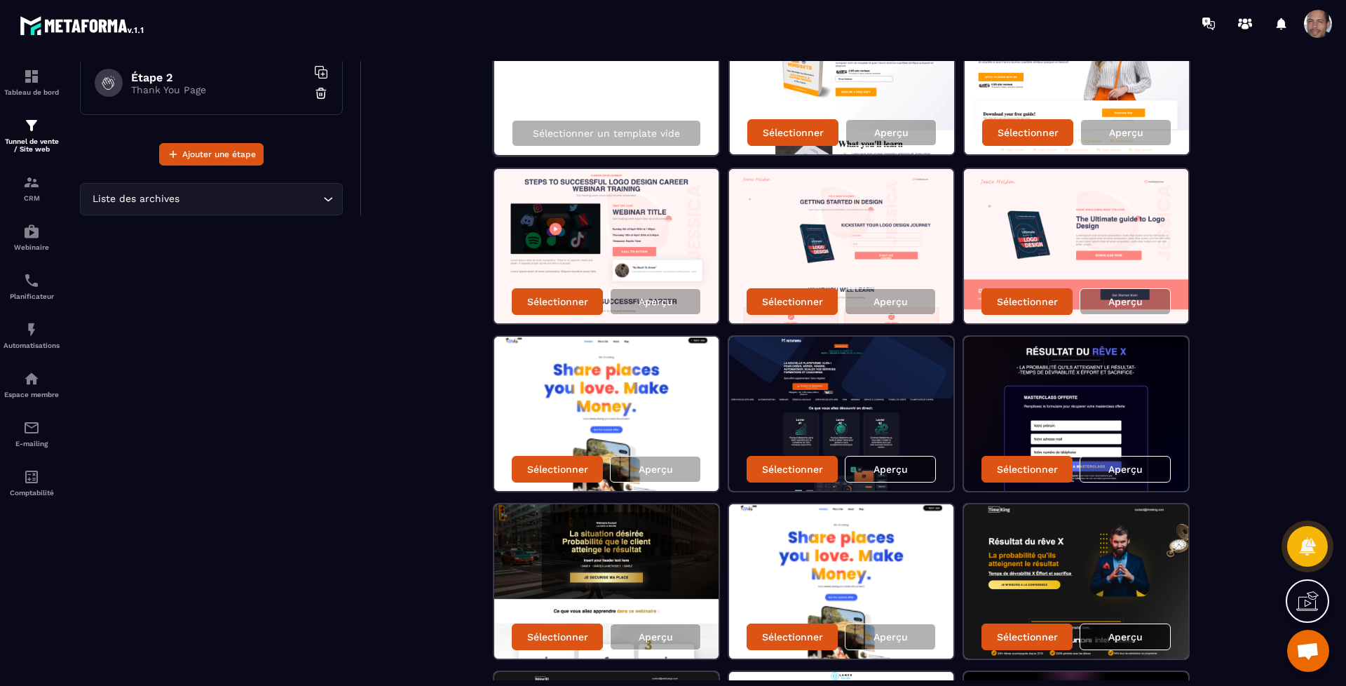
scroll to position [0, 0]
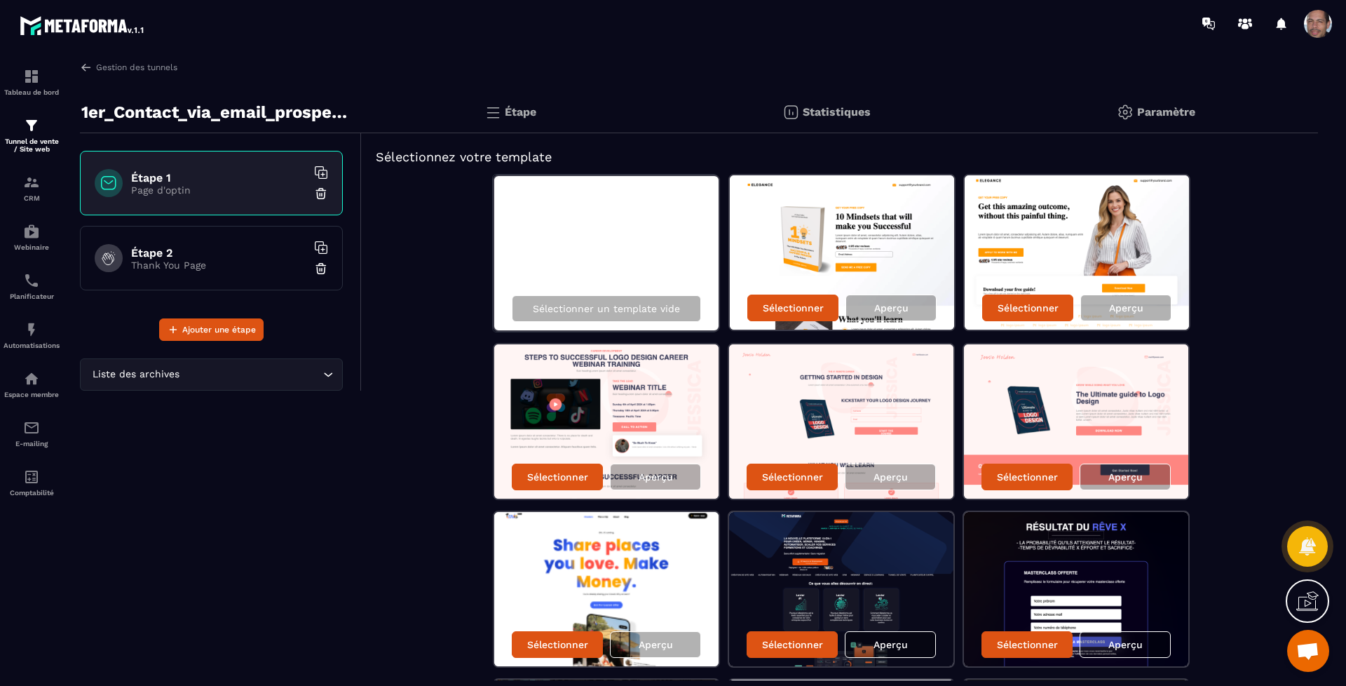
click at [492, 156] on h5 "Sélectionnez votre template" at bounding box center [840, 157] width 928 height 20
click at [102, 69] on link "Gestion des tunnels" at bounding box center [128, 67] width 97 height 13
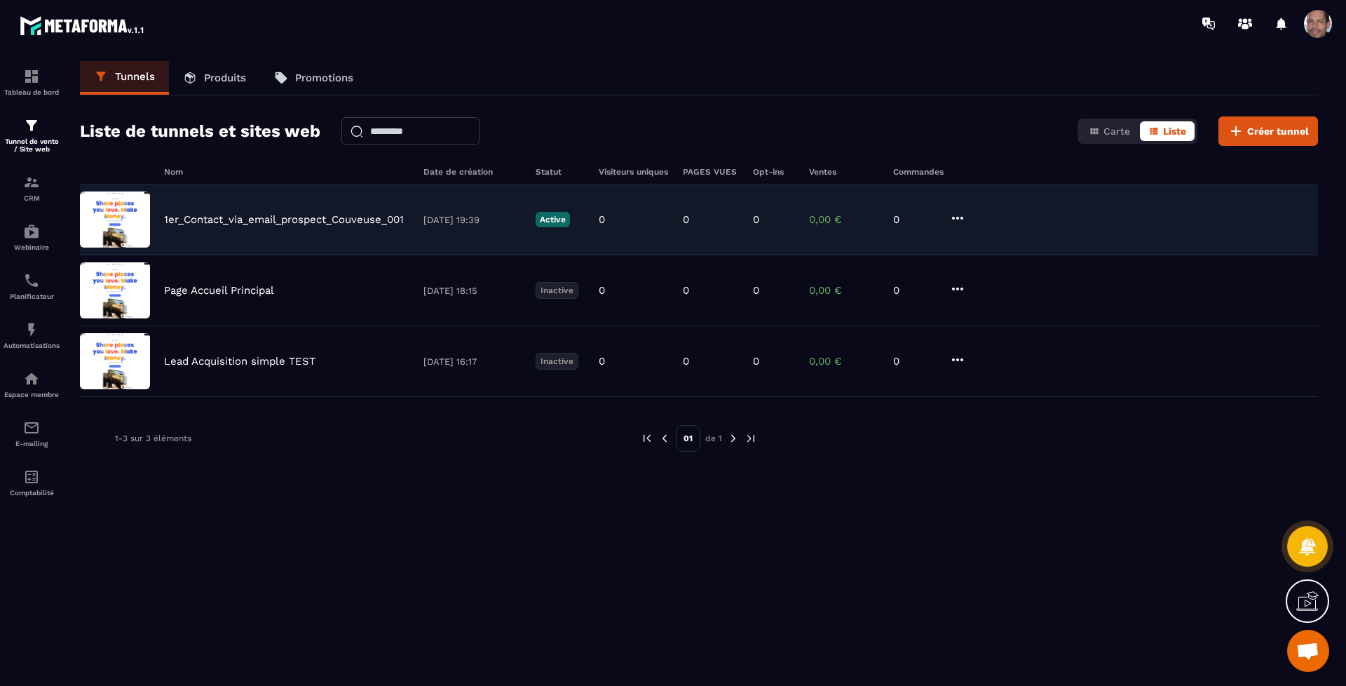
click at [518, 220] on p "[DATE] 19:39" at bounding box center [472, 219] width 98 height 11
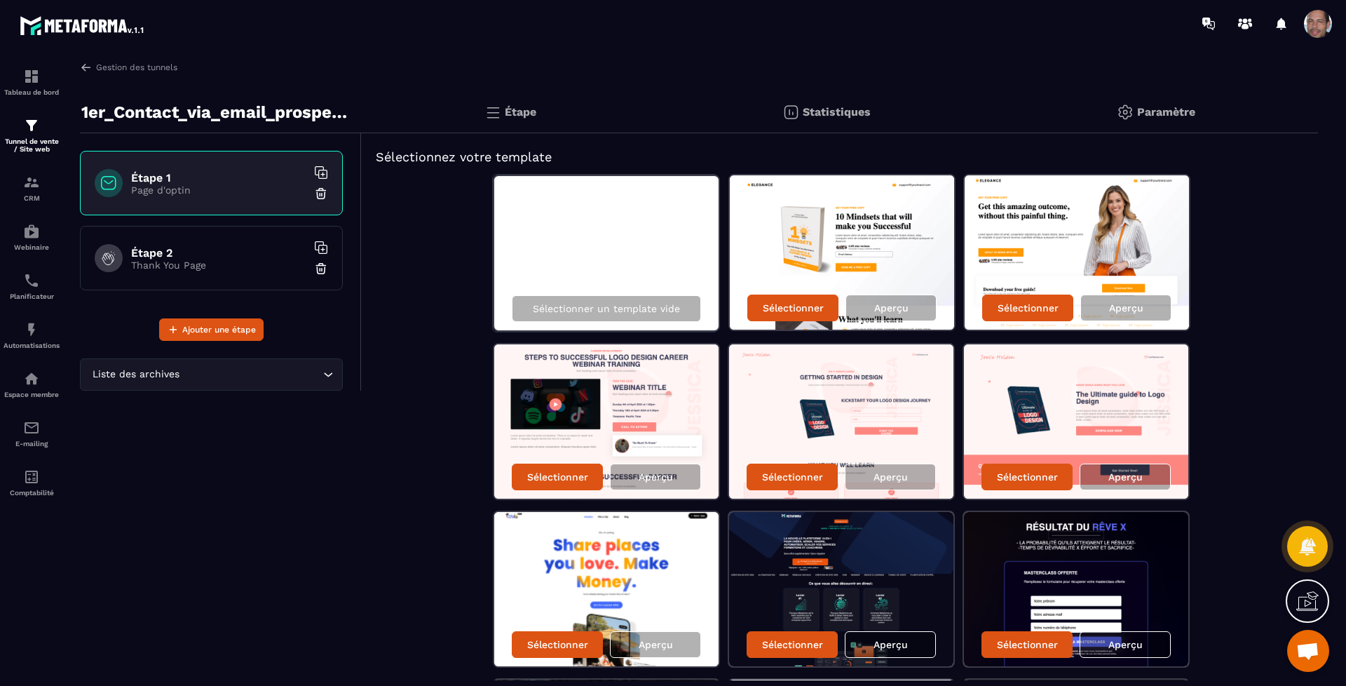
scroll to position [88, 0]
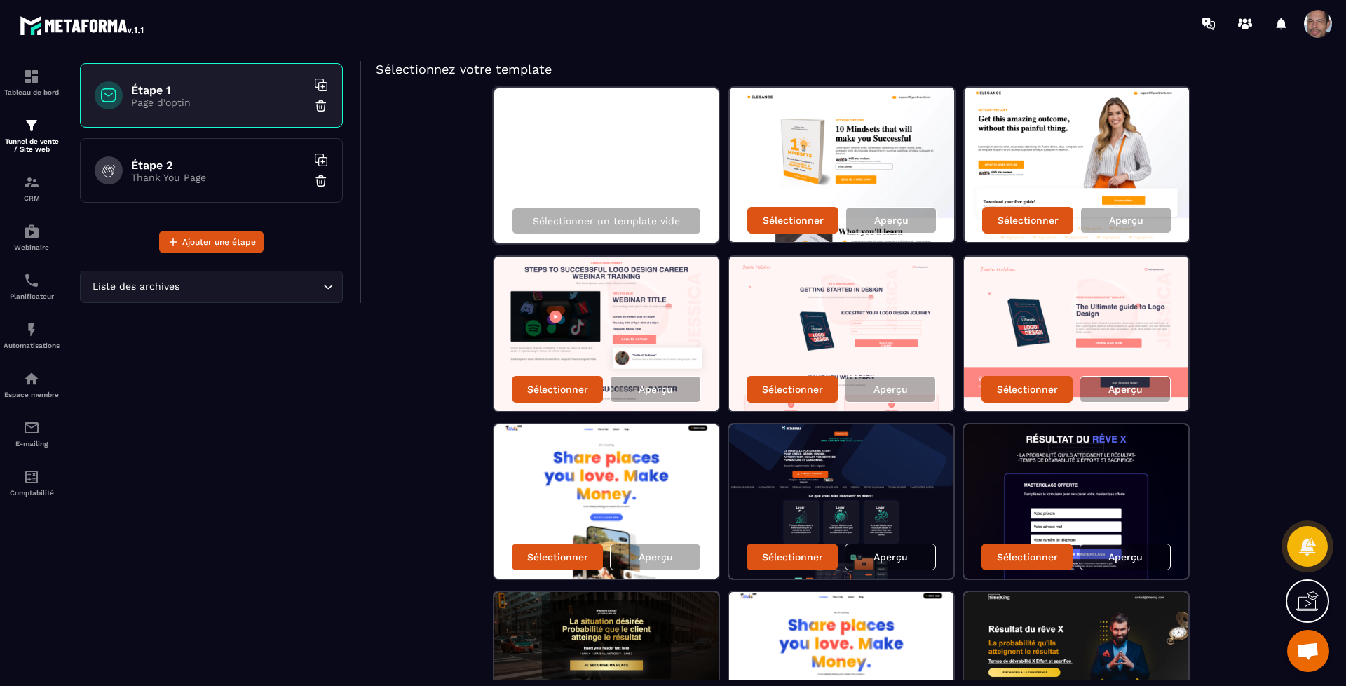
click at [1089, 134] on img at bounding box center [1076, 165] width 224 height 154
click at [1142, 221] on p "Aperçu" at bounding box center [1126, 219] width 34 height 11
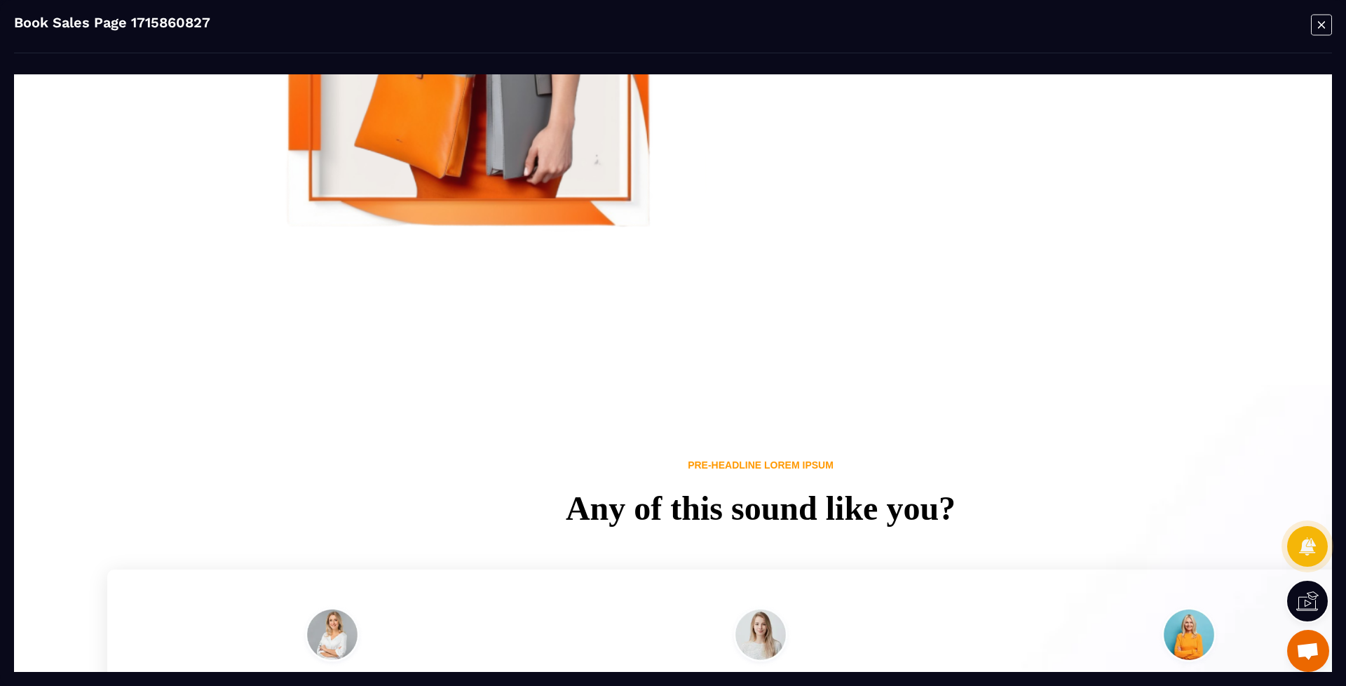
scroll to position [1227, 0]
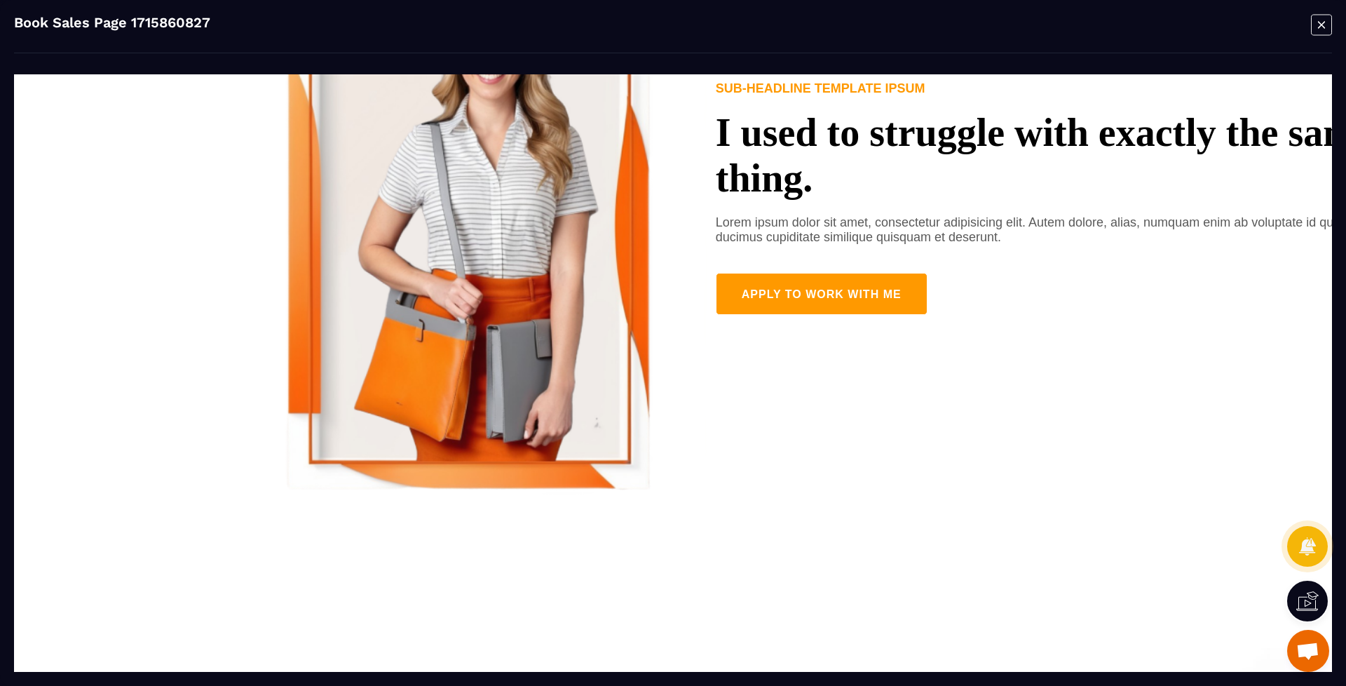
click at [1324, 19] on icon "Modal window" at bounding box center [1321, 25] width 21 height 22
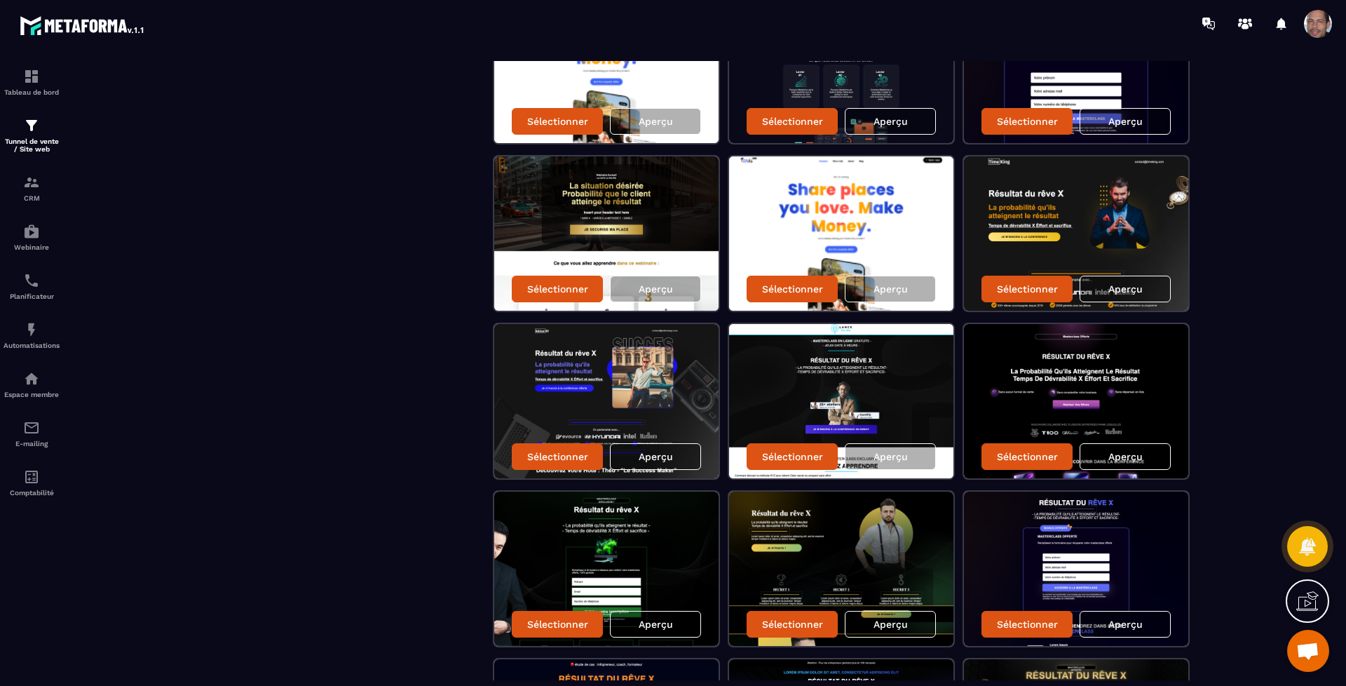
scroll to position [0, 0]
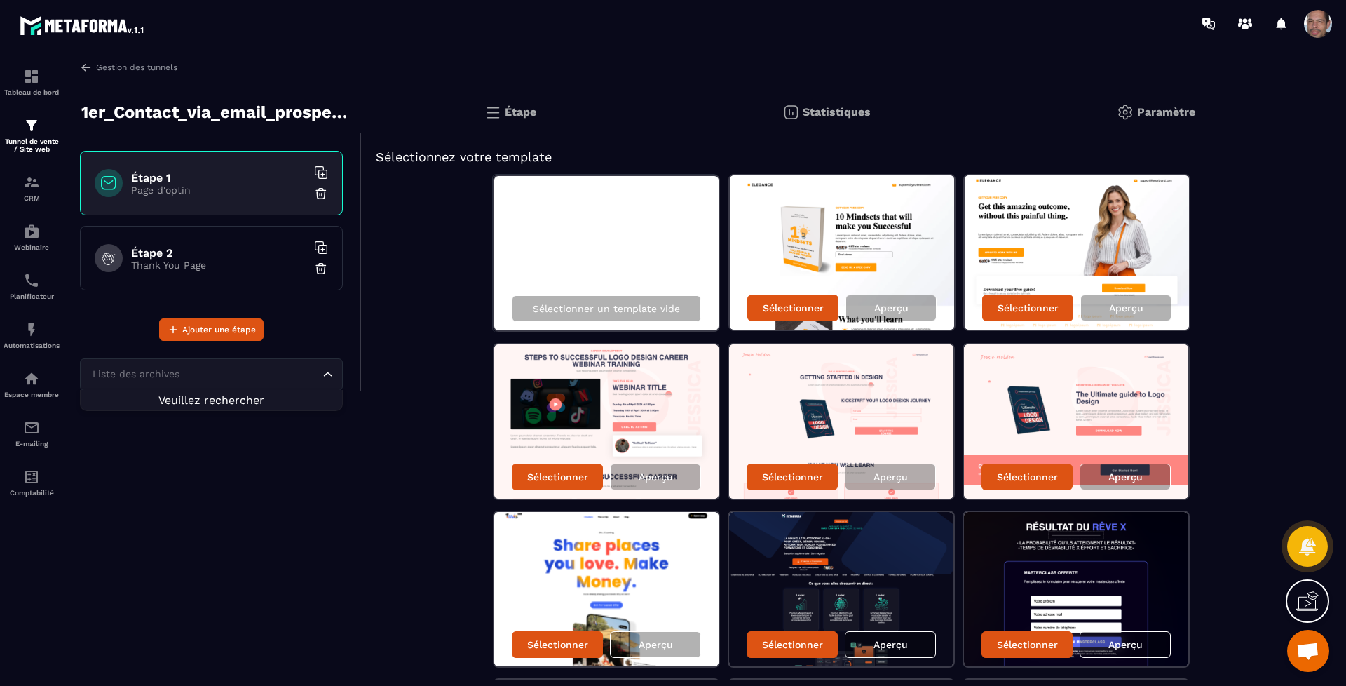
click at [322, 367] on div "Loading..." at bounding box center [328, 374] width 14 height 14
click at [322, 369] on icon "Search for option" at bounding box center [328, 374] width 14 height 14
click at [83, 58] on div "Tableau de bord Tunnel de vente / Site web CRM Webinaire Planificateur Automati…" at bounding box center [119, 365] width 239 height 636
click at [86, 66] on img at bounding box center [86, 67] width 13 height 13
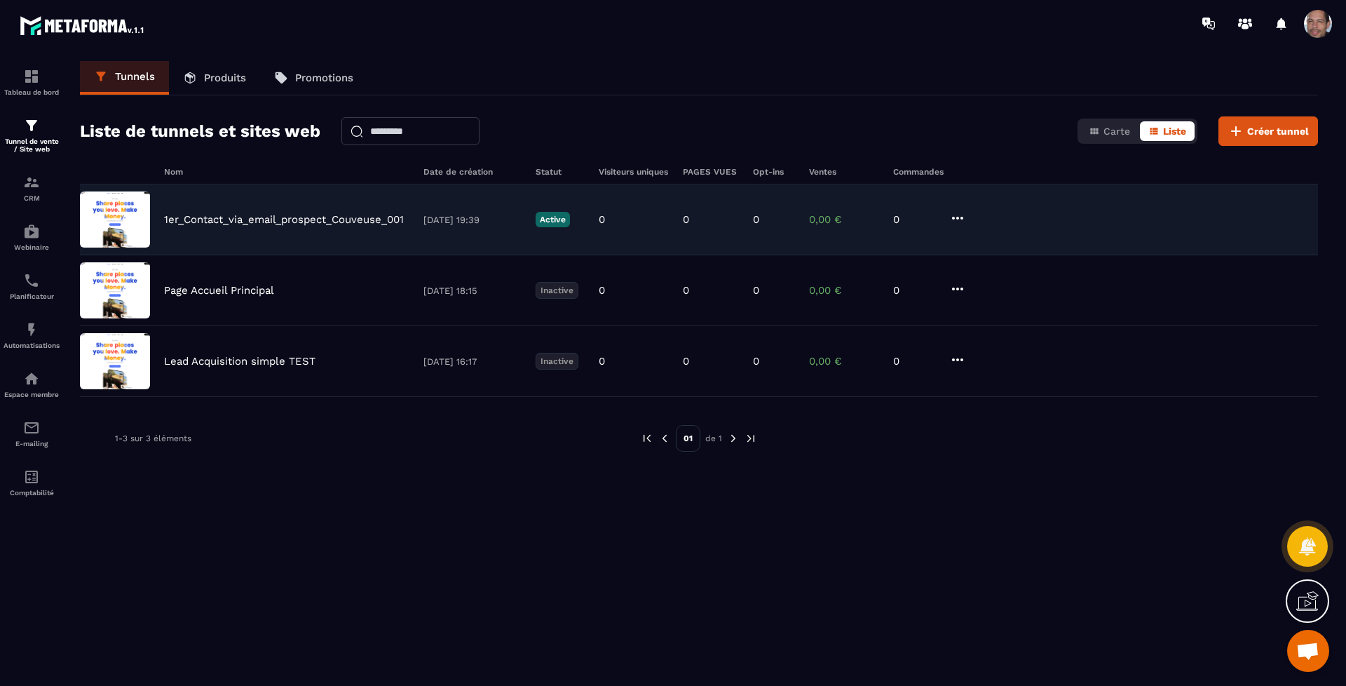
click at [126, 227] on img at bounding box center [115, 219] width 70 height 56
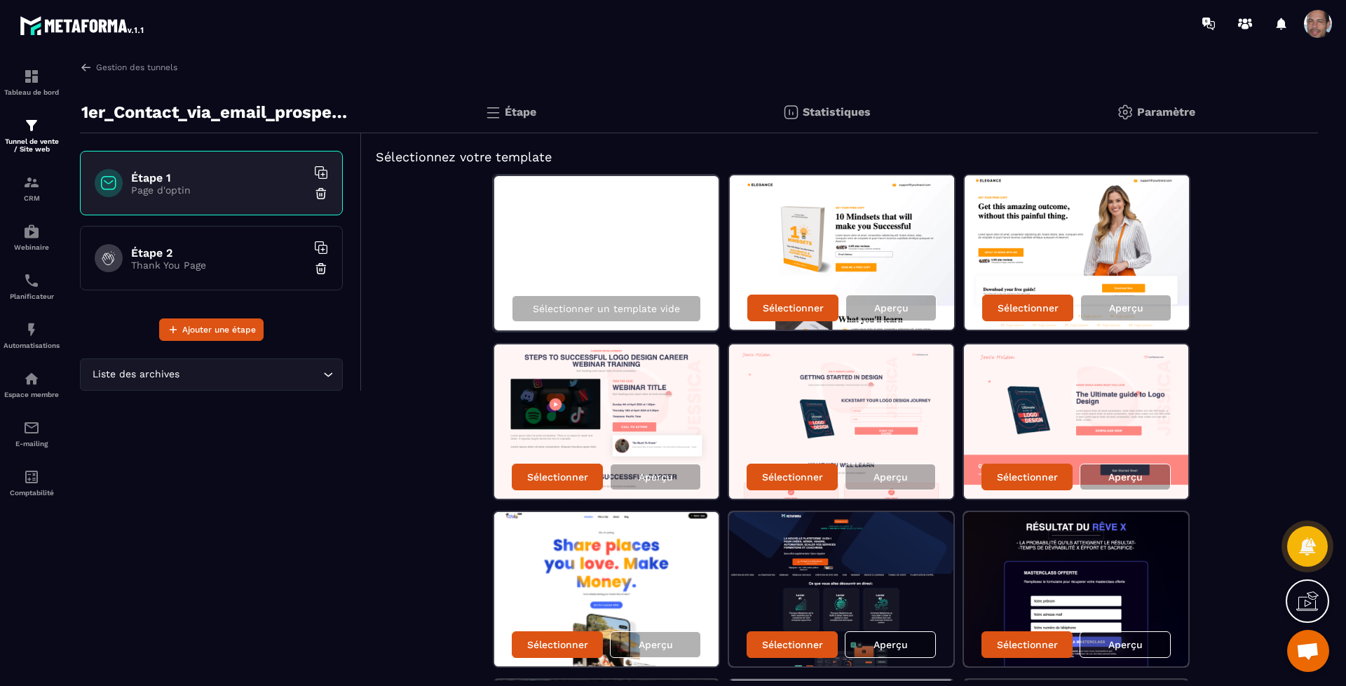
click at [1170, 114] on p "Paramètre" at bounding box center [1166, 111] width 58 height 13
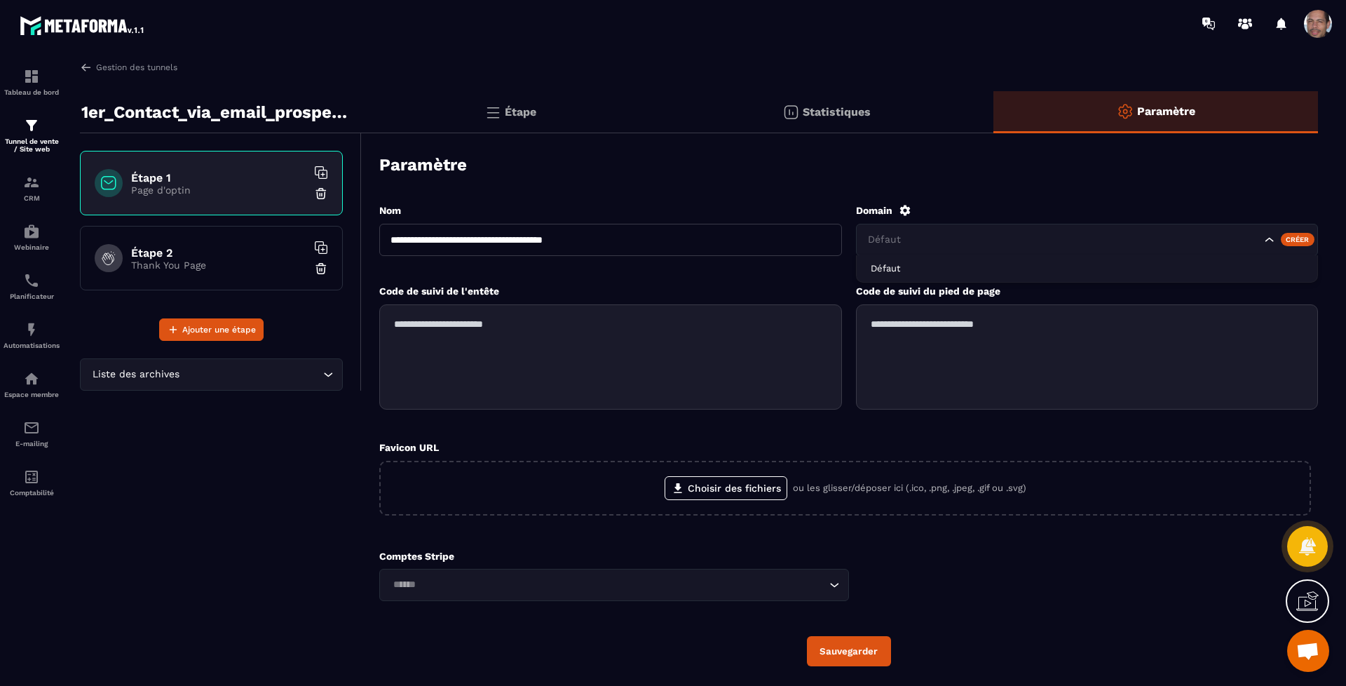
click at [1263, 238] on icon "Search for option" at bounding box center [1269, 240] width 14 height 14
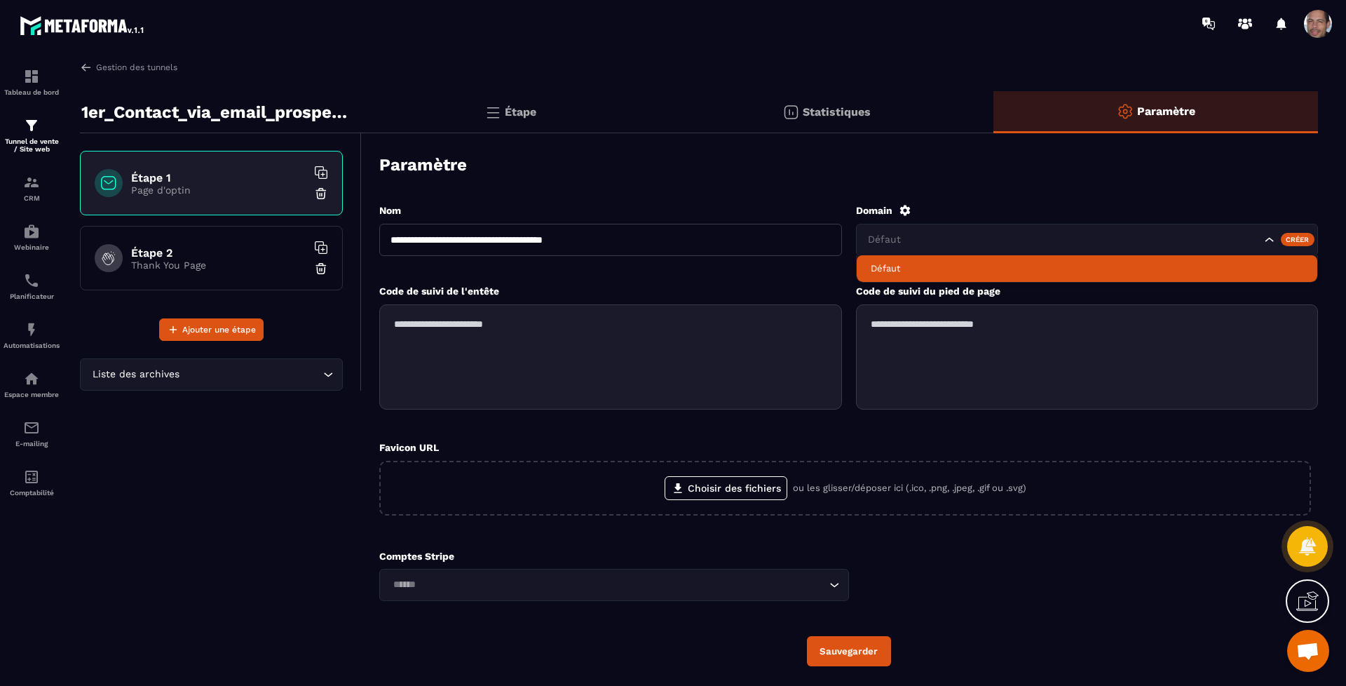
click at [1063, 190] on div "**********" at bounding box center [848, 434] width 939 height 491
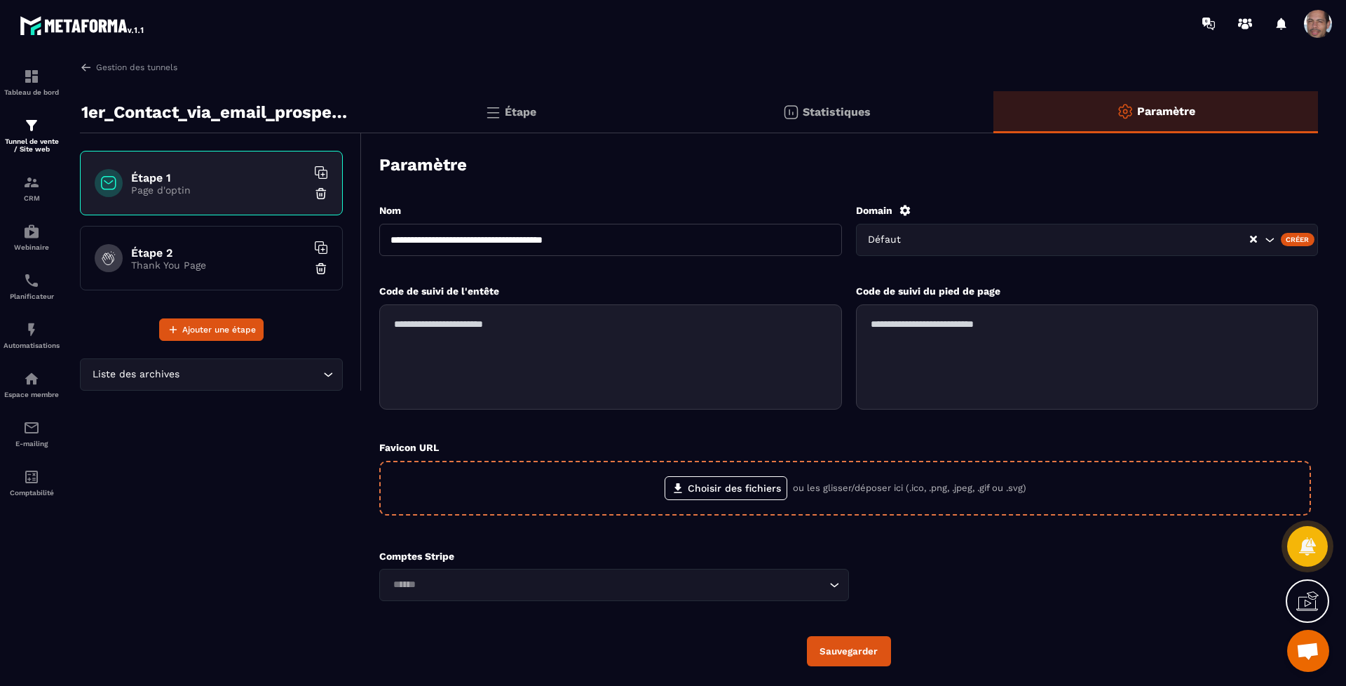
scroll to position [42, 0]
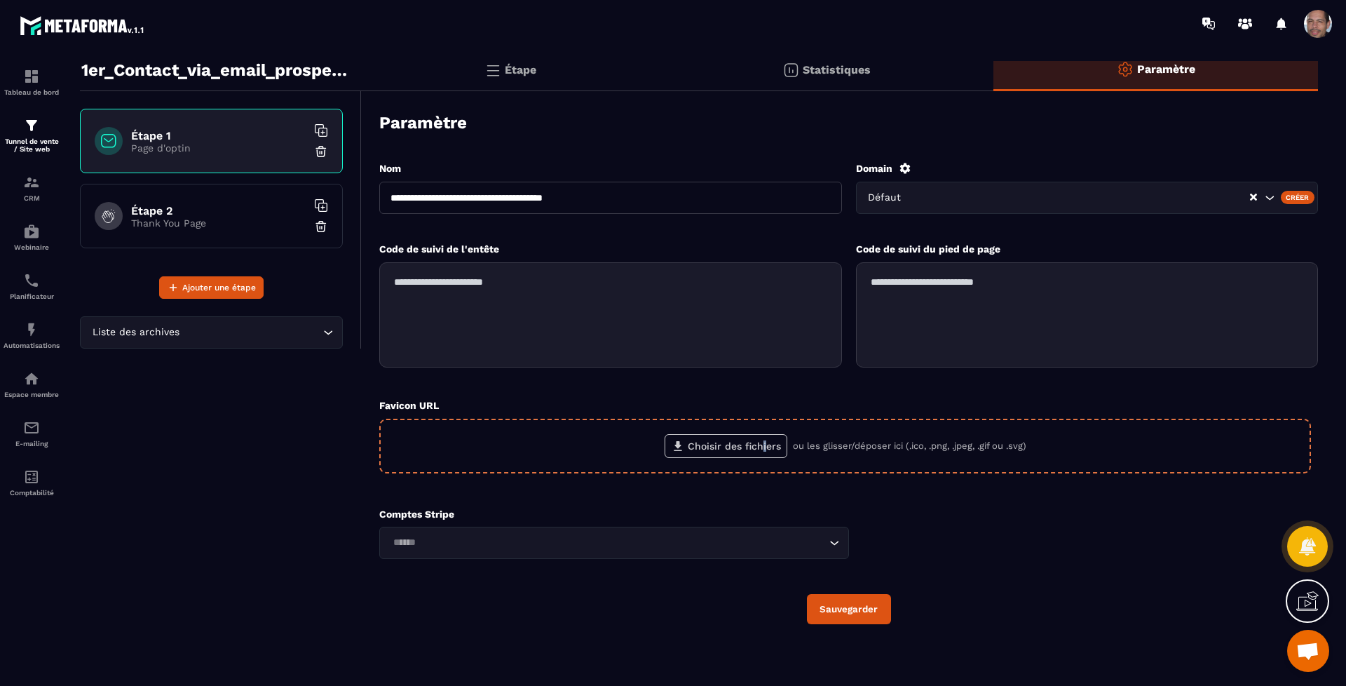
click at [757, 442] on label "Choisir des fichiers" at bounding box center [725, 446] width 123 height 24
click at [748, 435] on label "Choisir des fichiers" at bounding box center [725, 446] width 123 height 24
click at [0, 0] on input "Choisir des fichiers" at bounding box center [0, 0] width 0 height 0
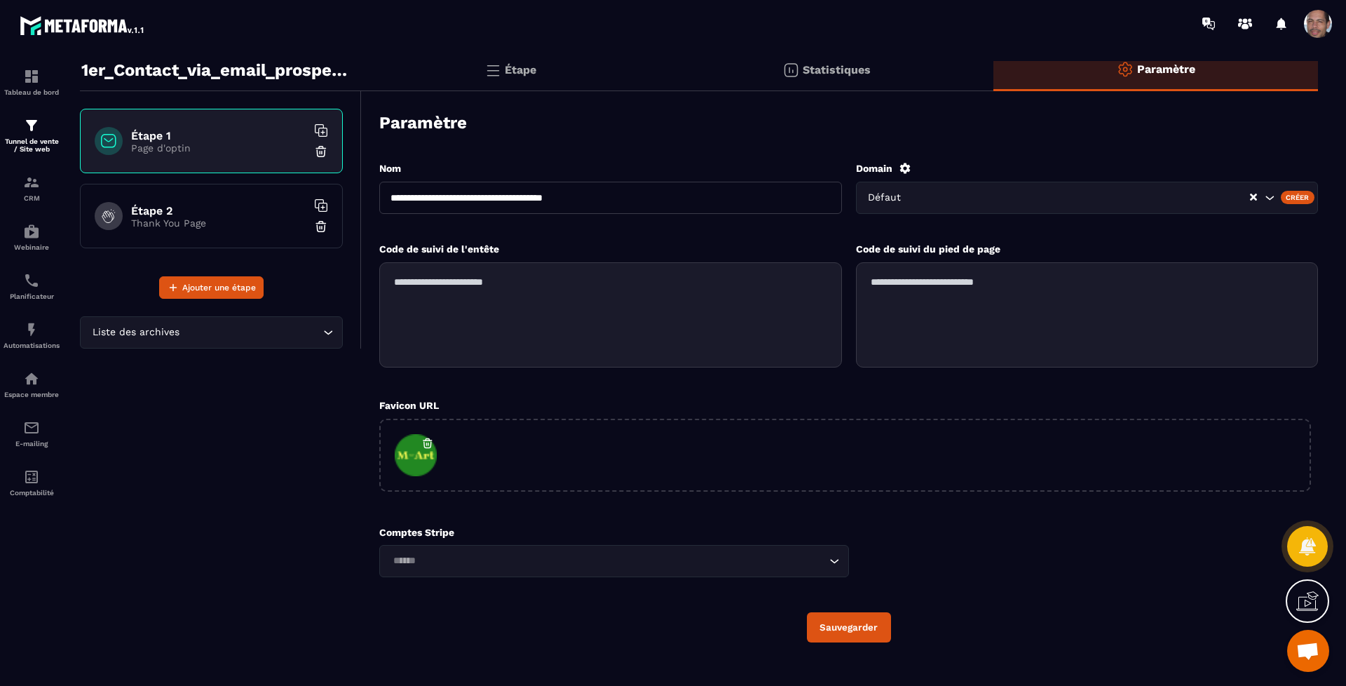
scroll to position [60, 0]
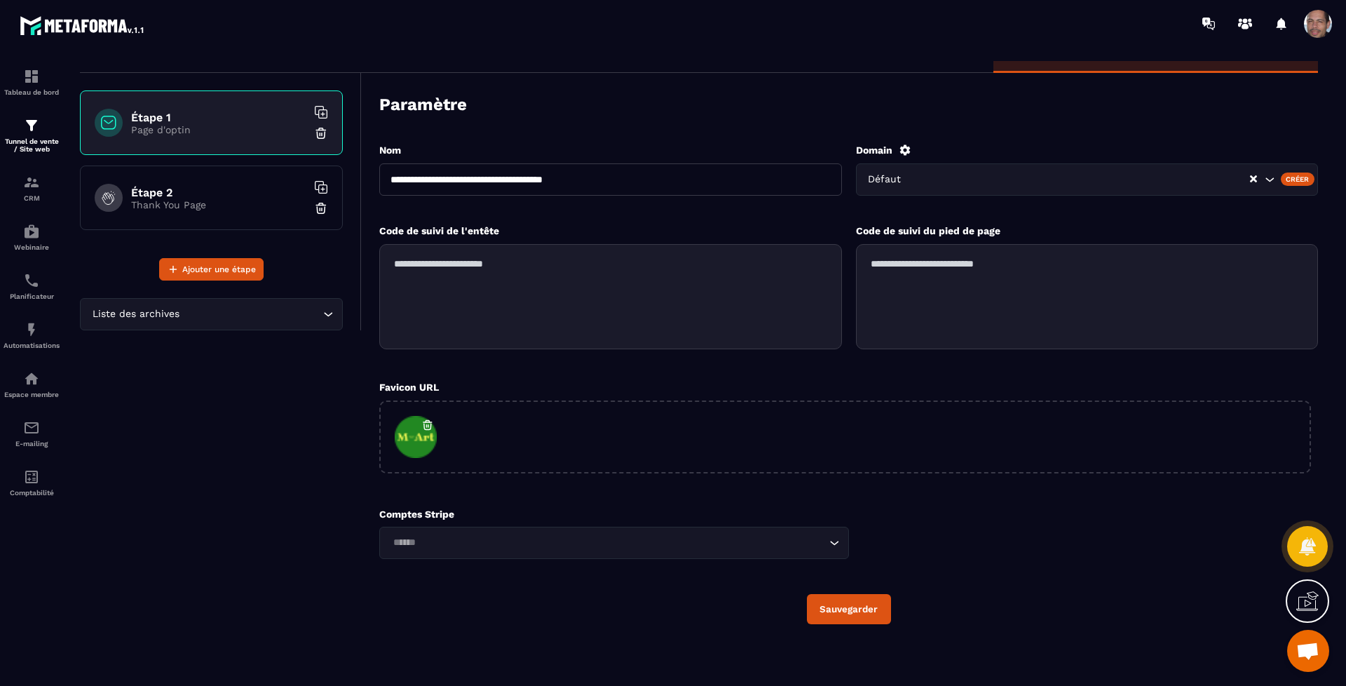
click at [866, 601] on button "Sauvegarder" at bounding box center [849, 609] width 84 height 30
click at [246, 119] on h6 "Étape 1" at bounding box center [218, 117] width 175 height 13
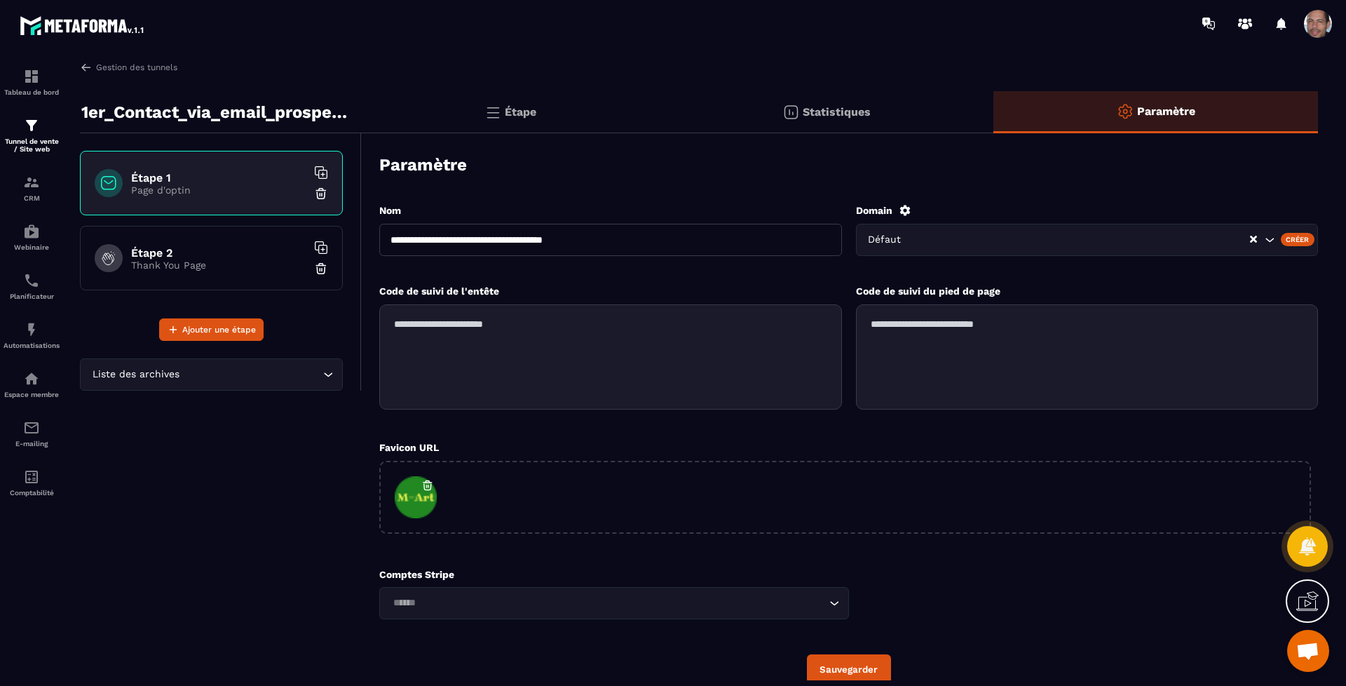
click at [993, 122] on div "Statistiques" at bounding box center [1155, 112] width 325 height 42
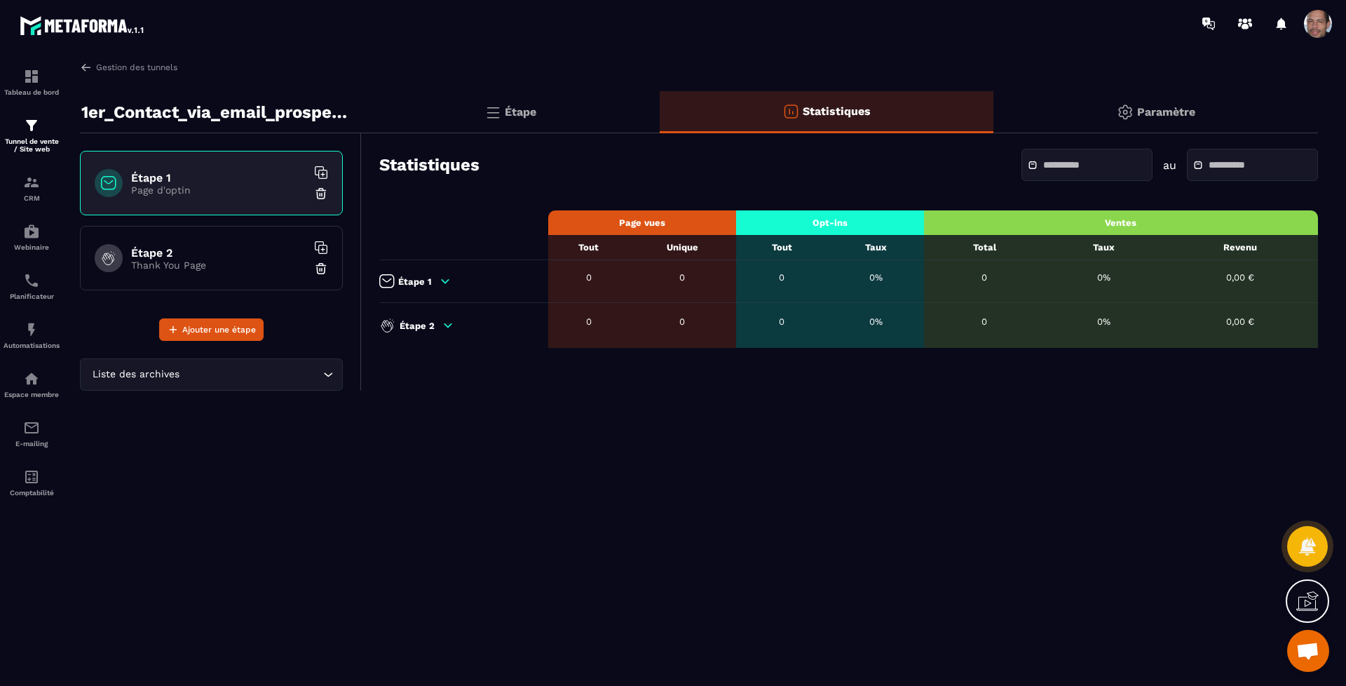
click at [533, 106] on p "Étape" at bounding box center [521, 111] width 32 height 13
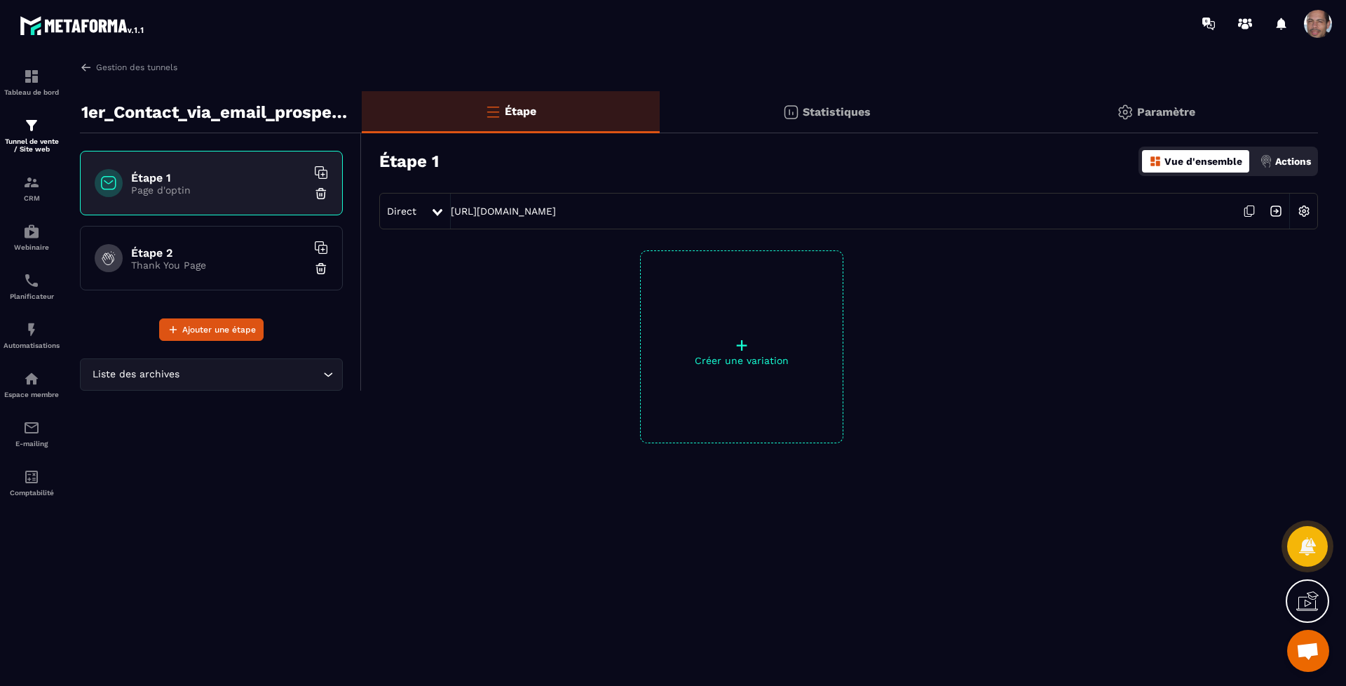
click at [233, 196] on div "Étape 1 Page d'optin" at bounding box center [211, 183] width 263 height 64
click at [1208, 163] on p "Vue d'ensemble" at bounding box center [1203, 161] width 78 height 11
click at [204, 175] on h6 "Étape 1" at bounding box center [218, 177] width 175 height 13
click at [1290, 163] on p "Actions" at bounding box center [1293, 161] width 36 height 11
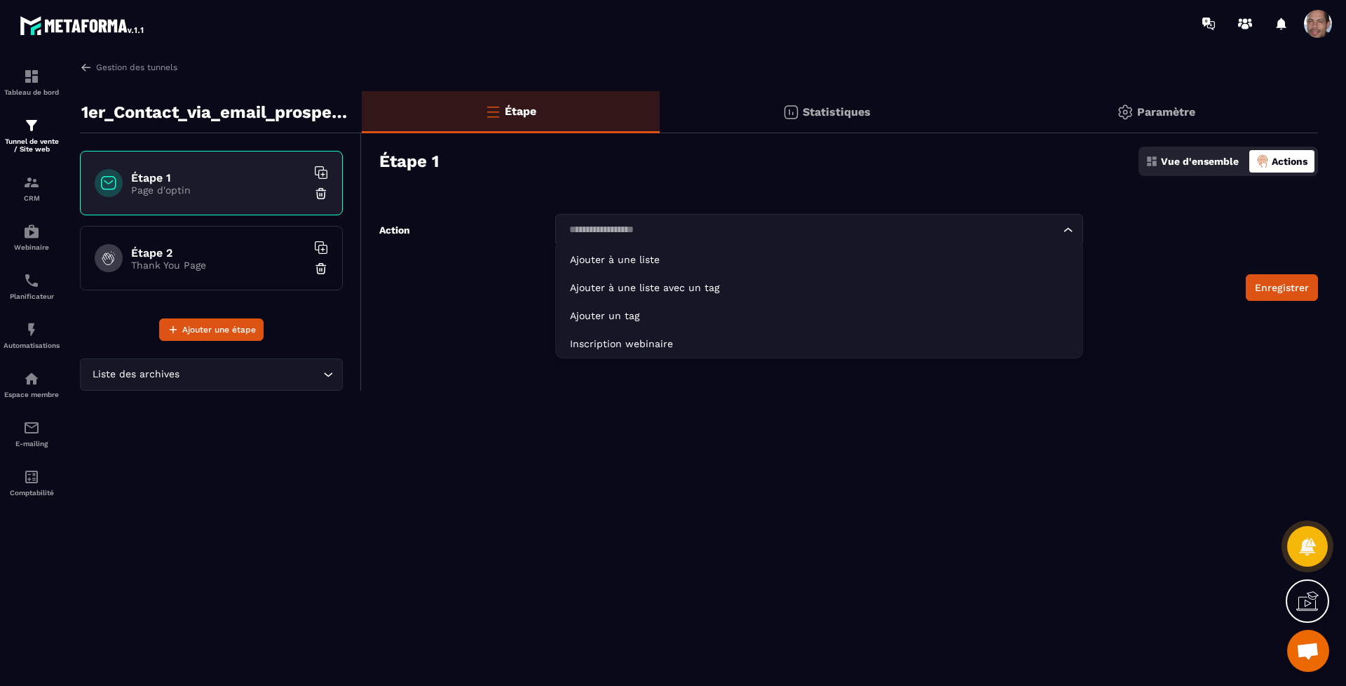
click at [831, 227] on input "Search for option" at bounding box center [812, 229] width 496 height 15
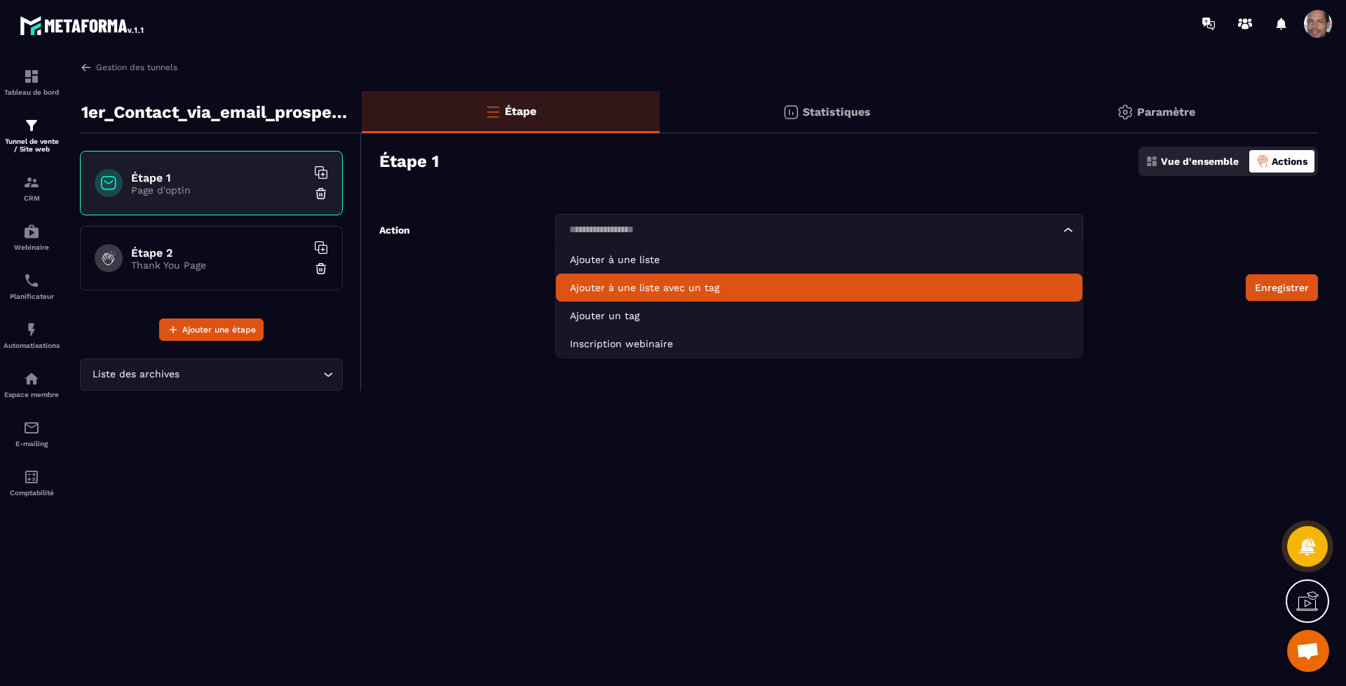
click at [826, 284] on p "Ajouter à une liste avec un tag" at bounding box center [819, 287] width 498 height 14
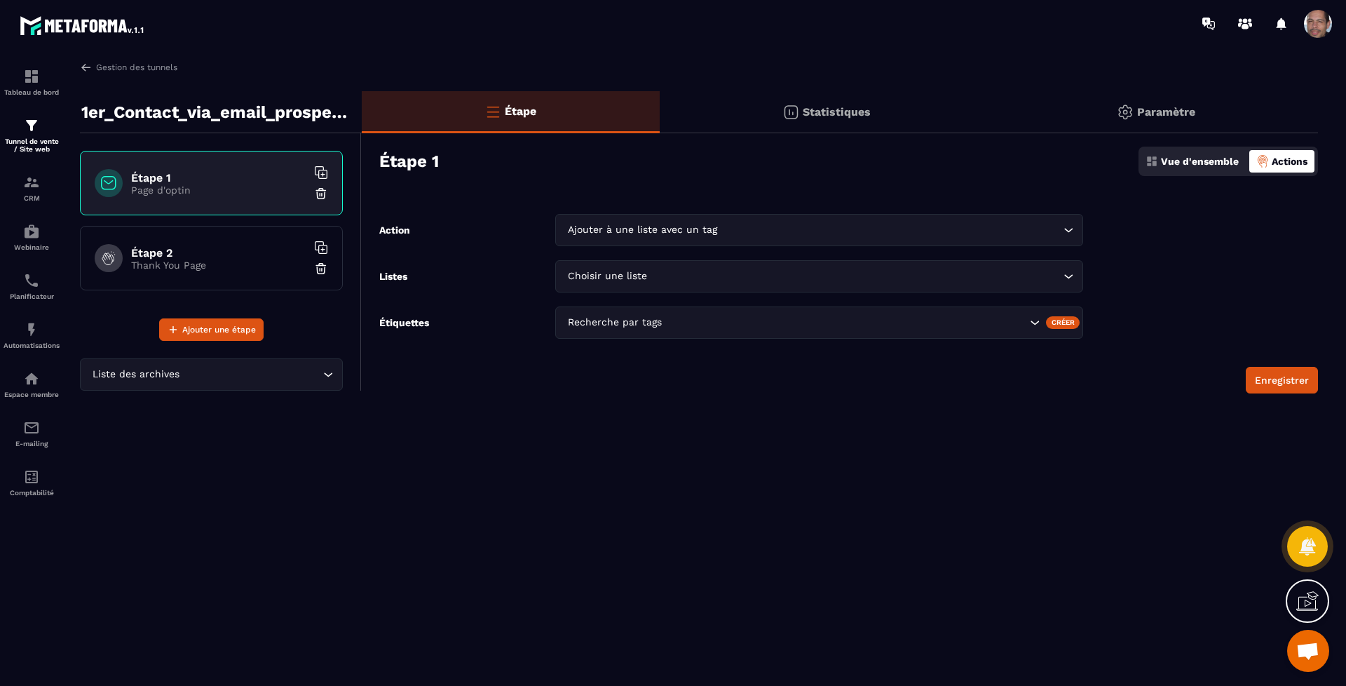
drag, startPoint x: 1083, startPoint y: 277, endPoint x: 1070, endPoint y: 276, distance: 13.3
click at [1079, 277] on div "Choisir une liste Loading..." at bounding box center [819, 276] width 528 height 32
click at [892, 304] on li "Veuillez rechercher" at bounding box center [819, 308] width 526 height 32
drag, startPoint x: 892, startPoint y: 304, endPoint x: 1109, endPoint y: 239, distance: 226.7
click at [1109, 239] on form "Action Ajouter à une liste avec un tag Loading... Listes Choisir une liste Load…" at bounding box center [840, 303] width 956 height 179
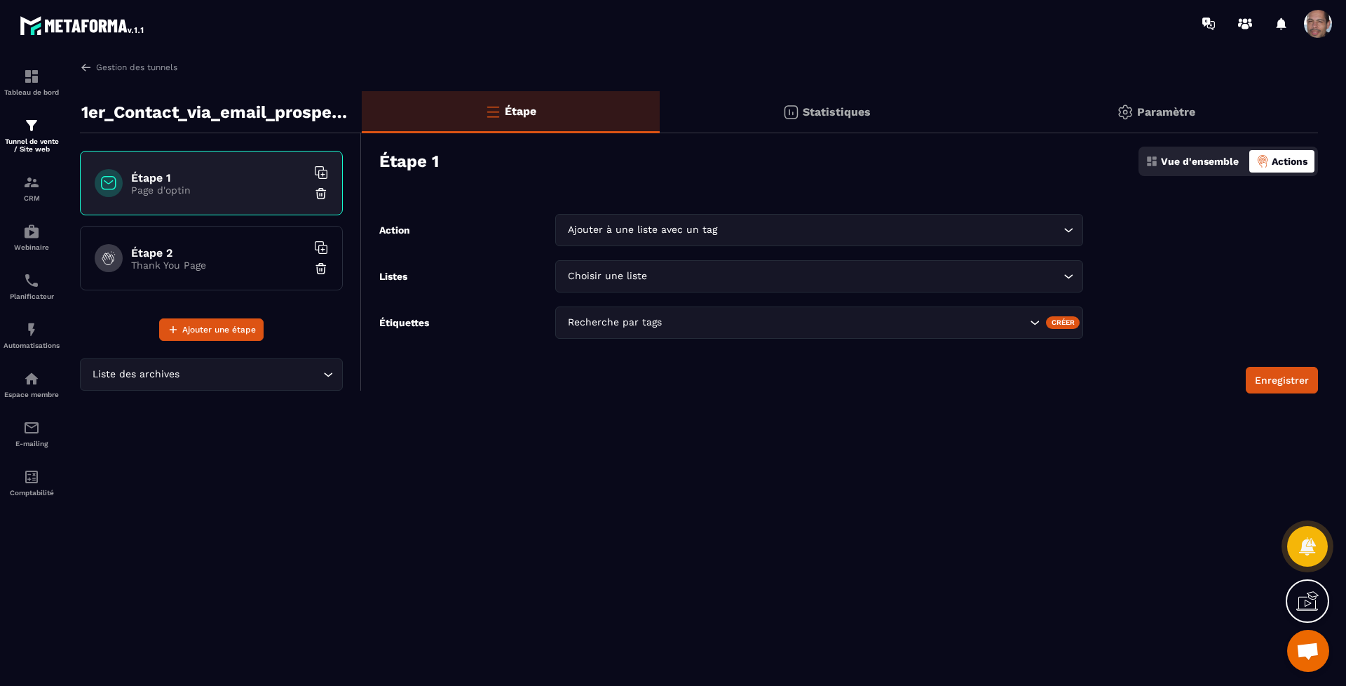
click at [1065, 219] on div "Ajouter à une liste avec un tag Loading..." at bounding box center [819, 230] width 528 height 32
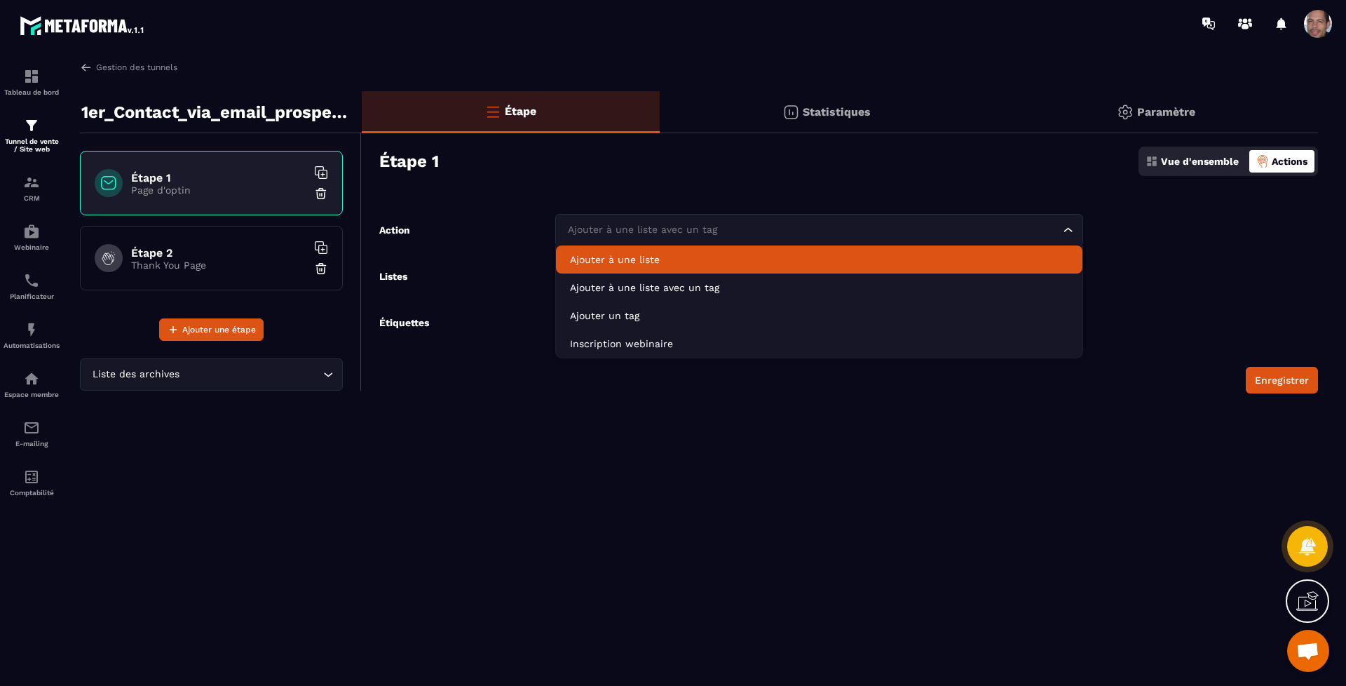
click at [879, 249] on li "Ajouter à une liste" at bounding box center [819, 259] width 526 height 28
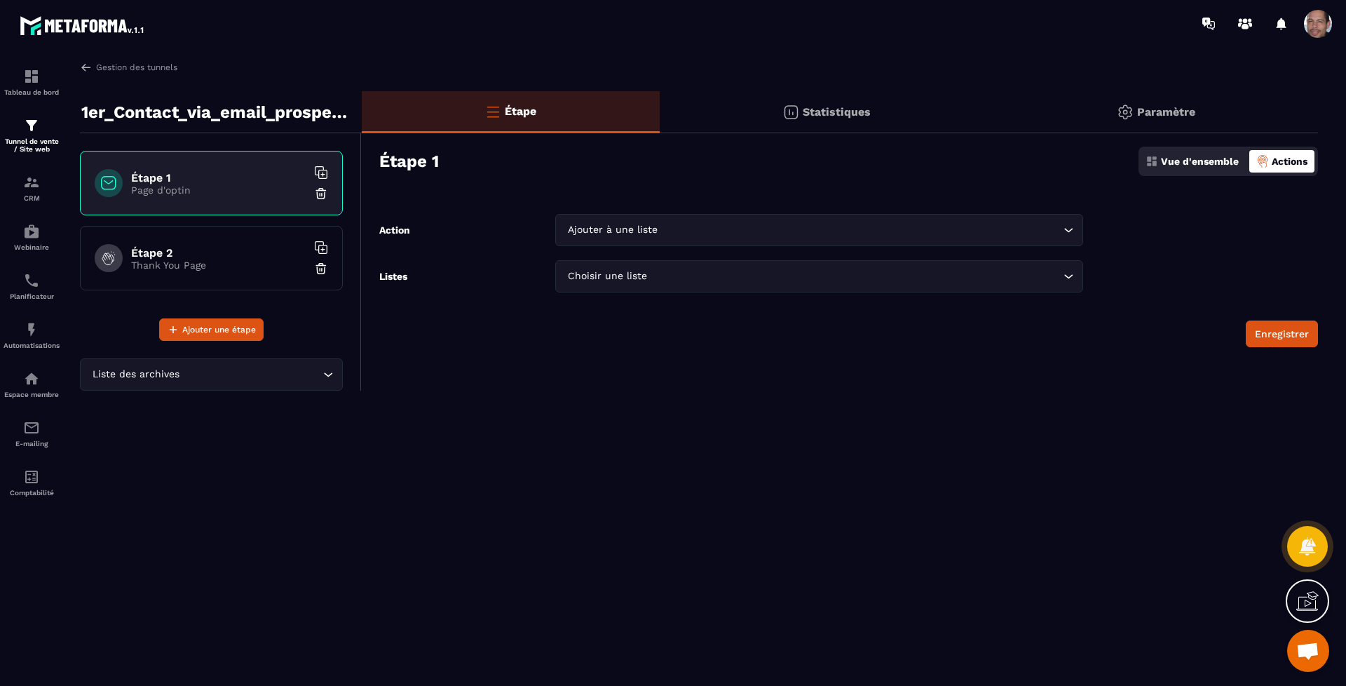
click at [1072, 275] on icon "Search for option" at bounding box center [1068, 276] width 14 height 14
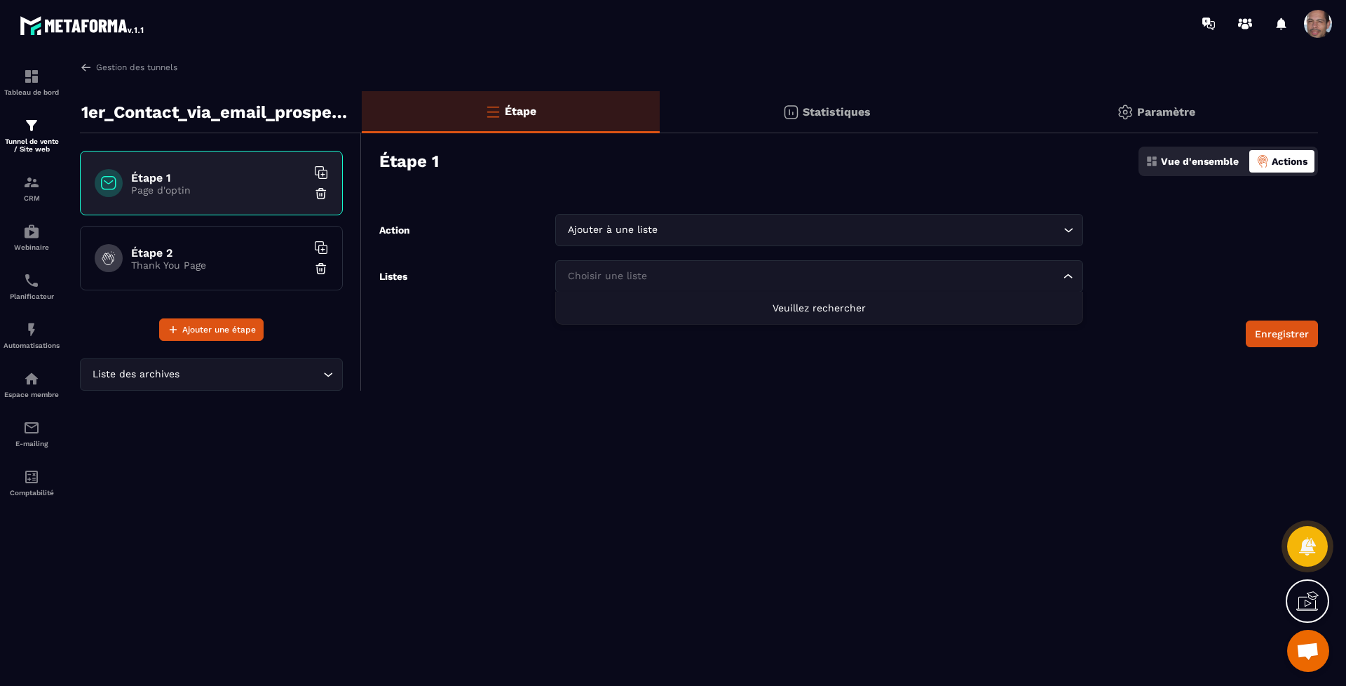
click at [1072, 275] on icon "Search for option" at bounding box center [1068, 276] width 14 height 14
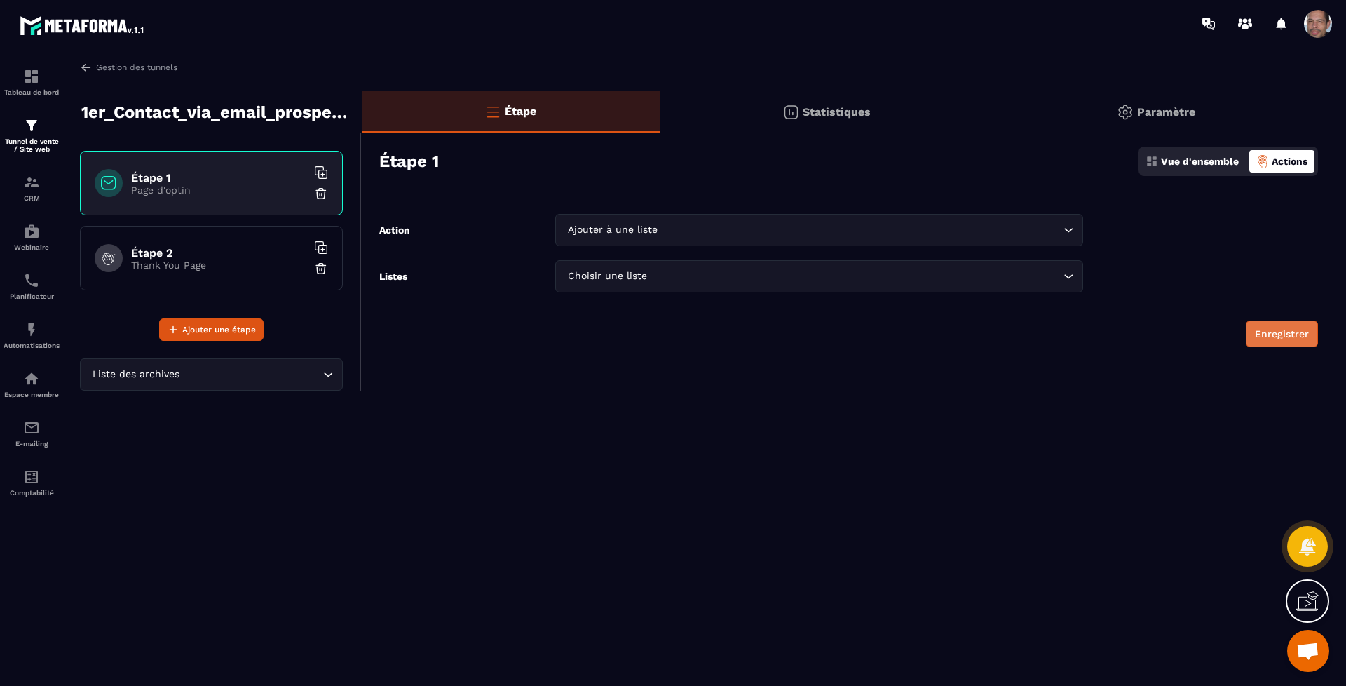
click at [1283, 336] on button "Enregistrer" at bounding box center [1282, 333] width 72 height 27
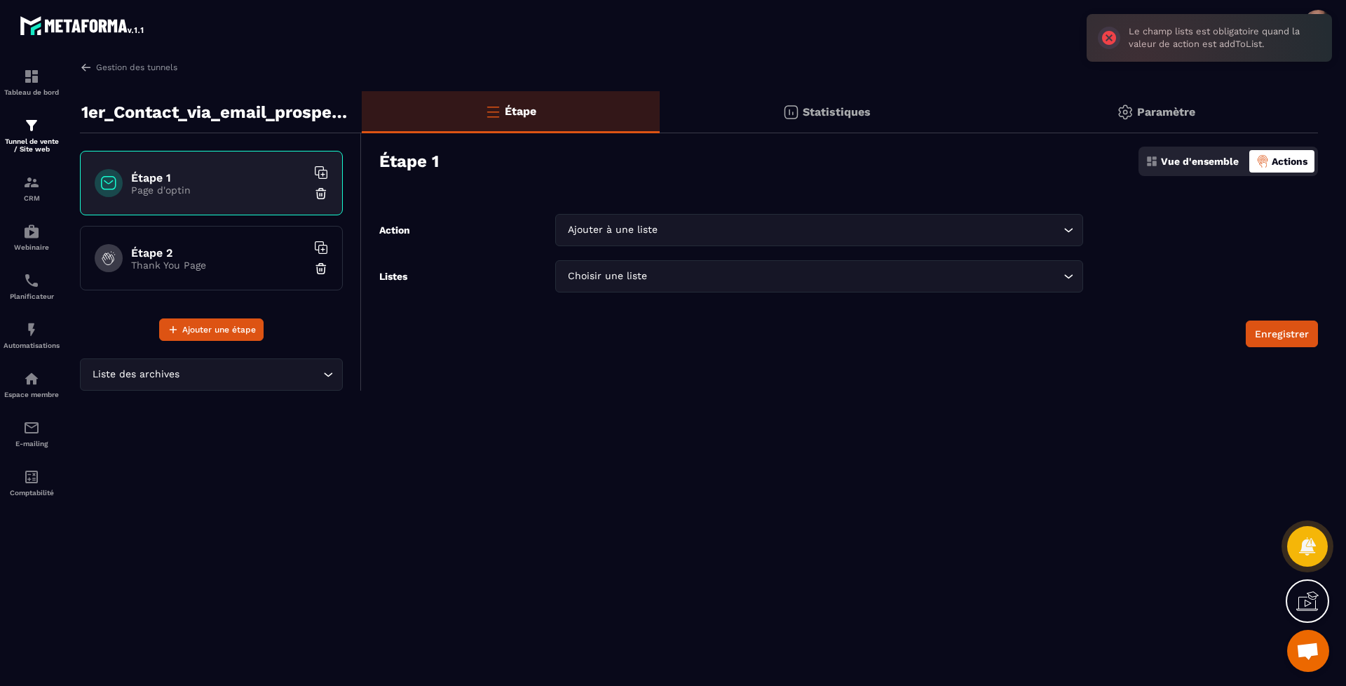
click at [871, 235] on input "Search for option" at bounding box center [860, 229] width 400 height 15
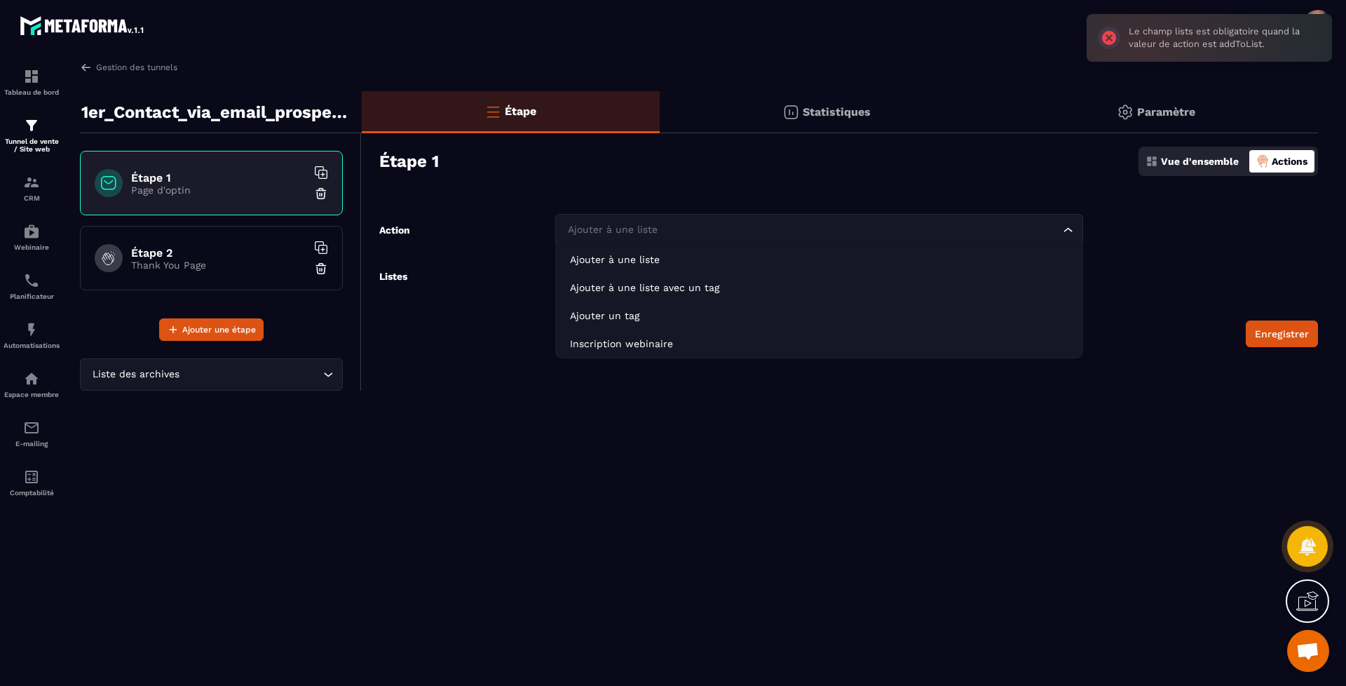
click at [784, 161] on div "Étape 1 Vue d'ensemble Actions" at bounding box center [848, 161] width 939 height 49
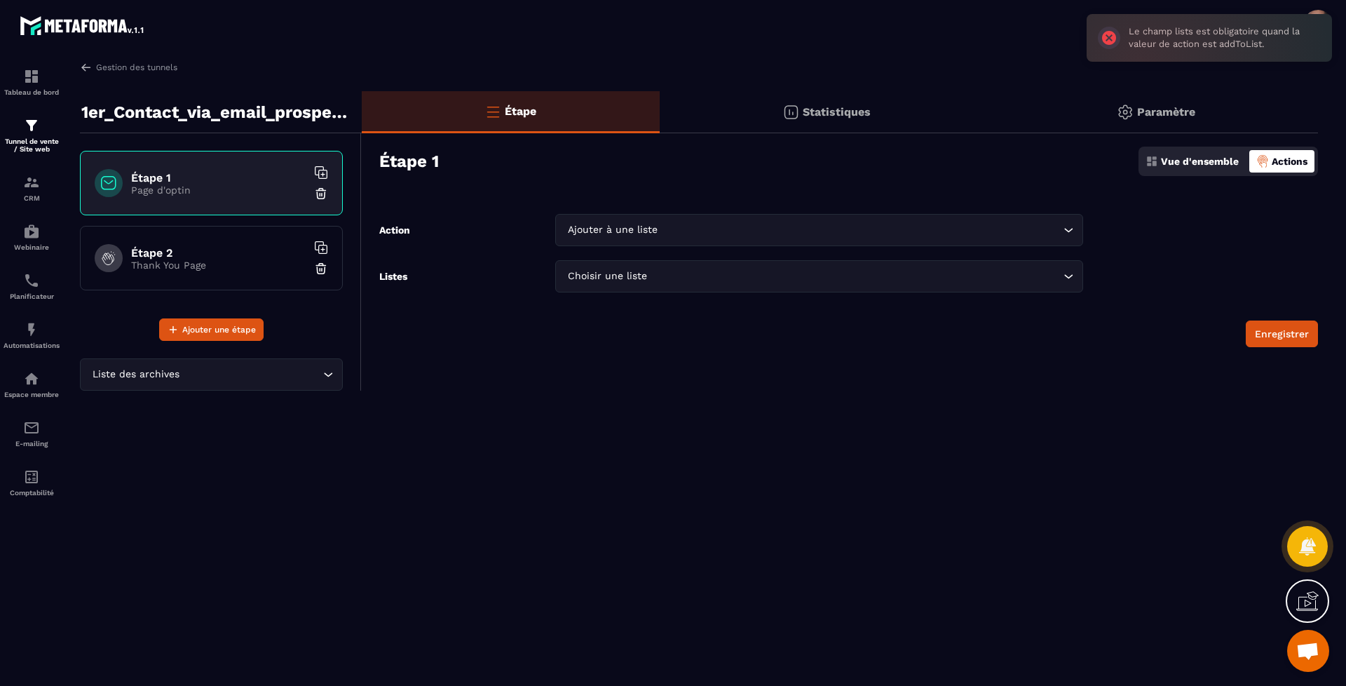
click at [198, 114] on p "1er_Contact_via_email_prospect_Couveuse_001" at bounding box center [216, 112] width 270 height 28
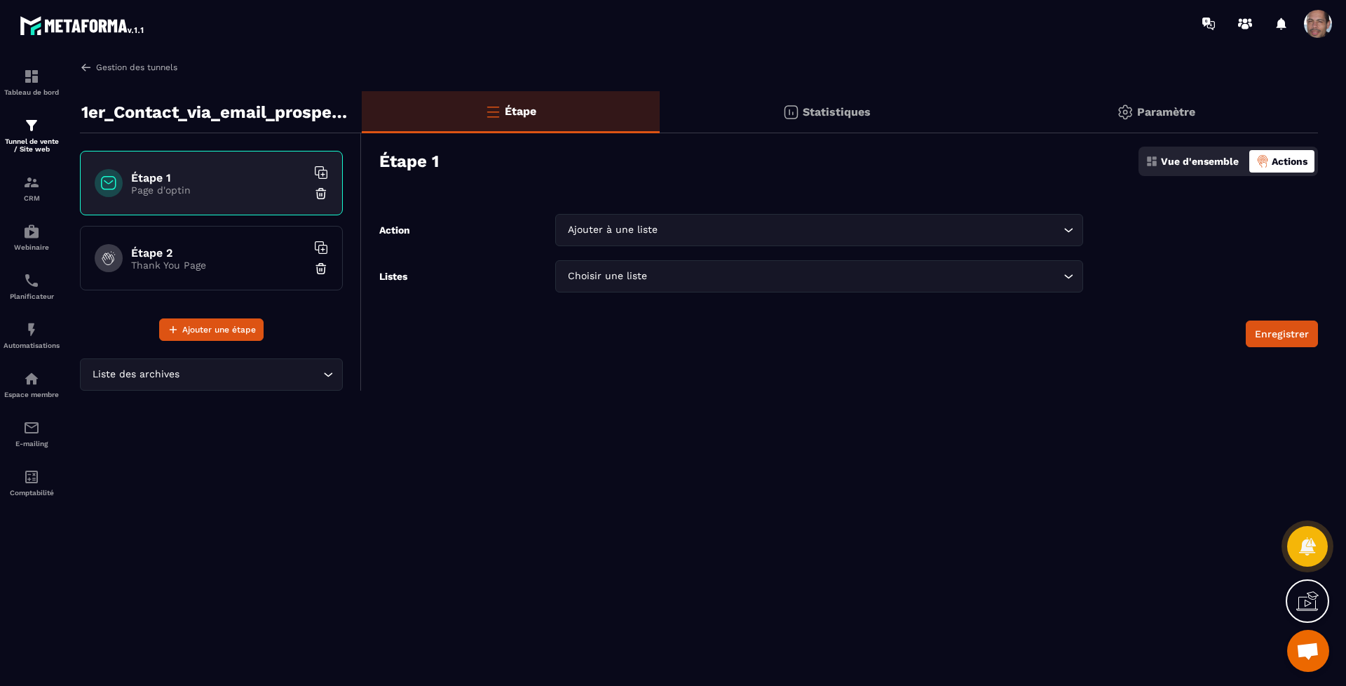
click at [86, 62] on img at bounding box center [86, 67] width 13 height 13
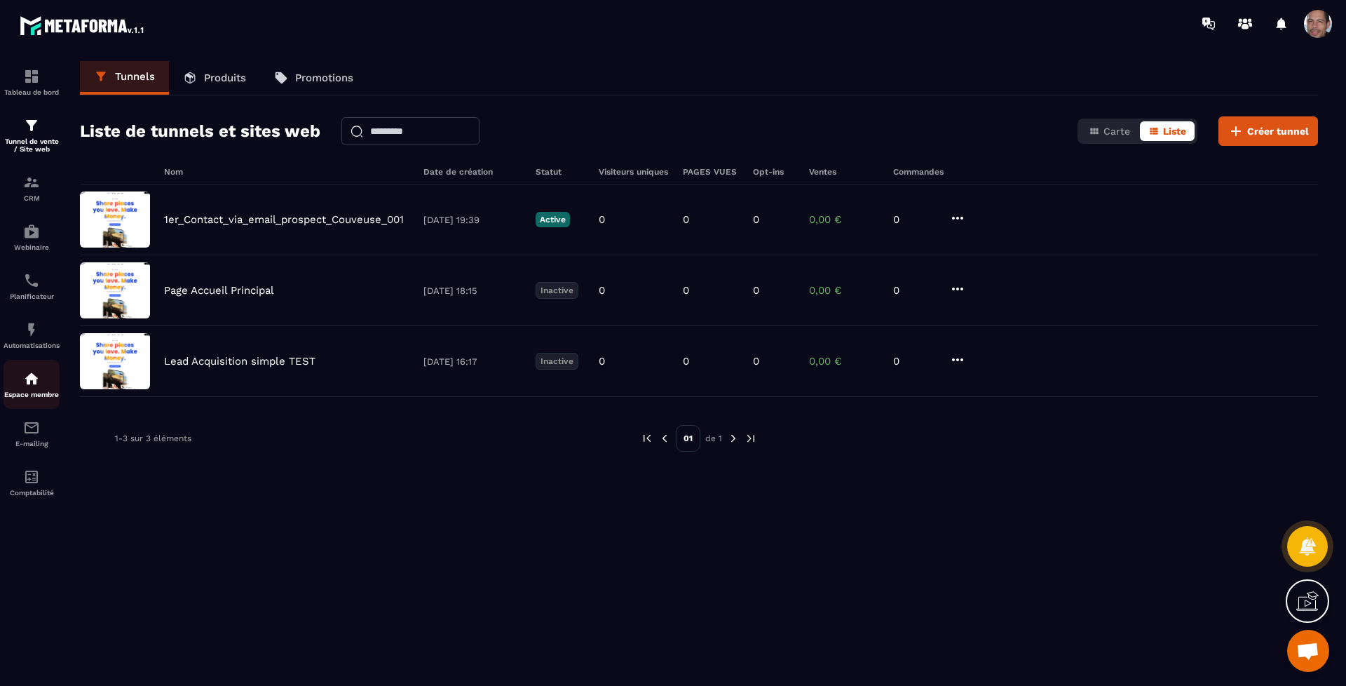
click at [42, 383] on div "Espace membre" at bounding box center [32, 384] width 56 height 28
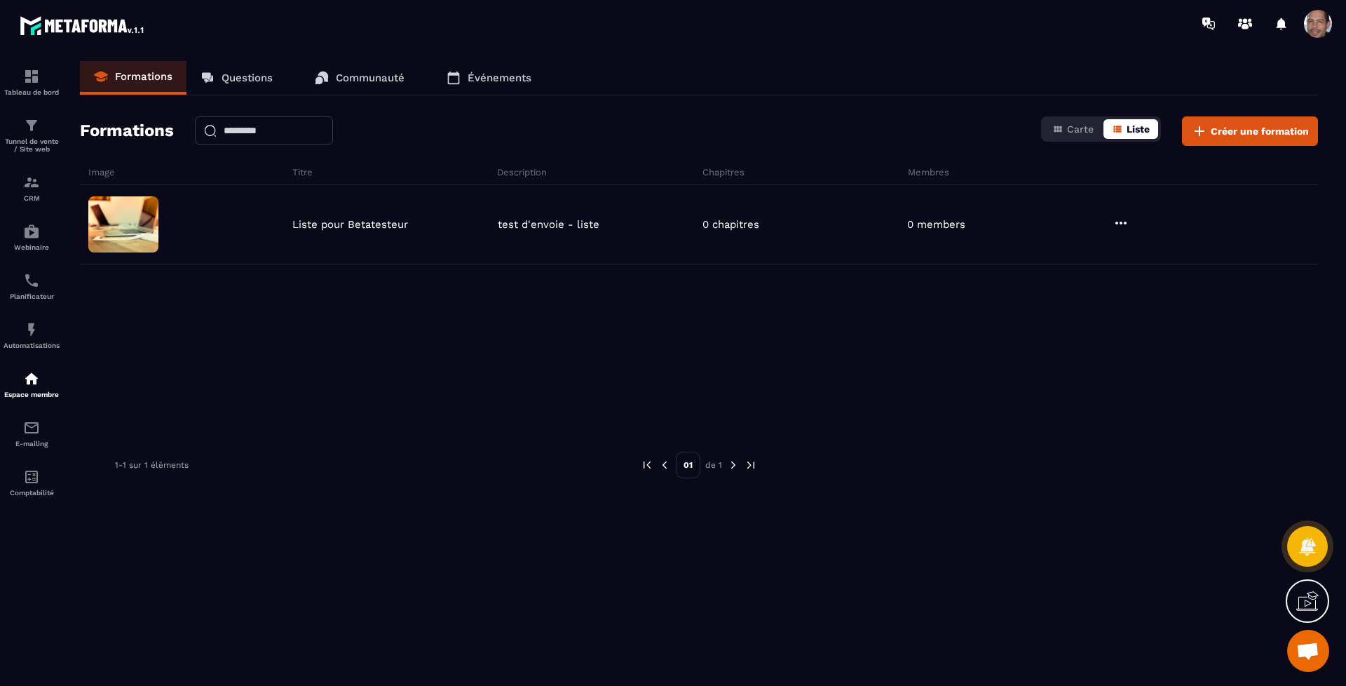
click at [1131, 128] on span "Liste" at bounding box center [1137, 128] width 23 height 11
drag, startPoint x: 1263, startPoint y: 136, endPoint x: 185, endPoint y: 421, distance: 1115.0
click at [411, 449] on div "Formations Questions Communauté Événements Formations Carte Liste Créer une for…" at bounding box center [699, 370] width 1266 height 619
click at [28, 191] on div "CRM" at bounding box center [32, 188] width 56 height 28
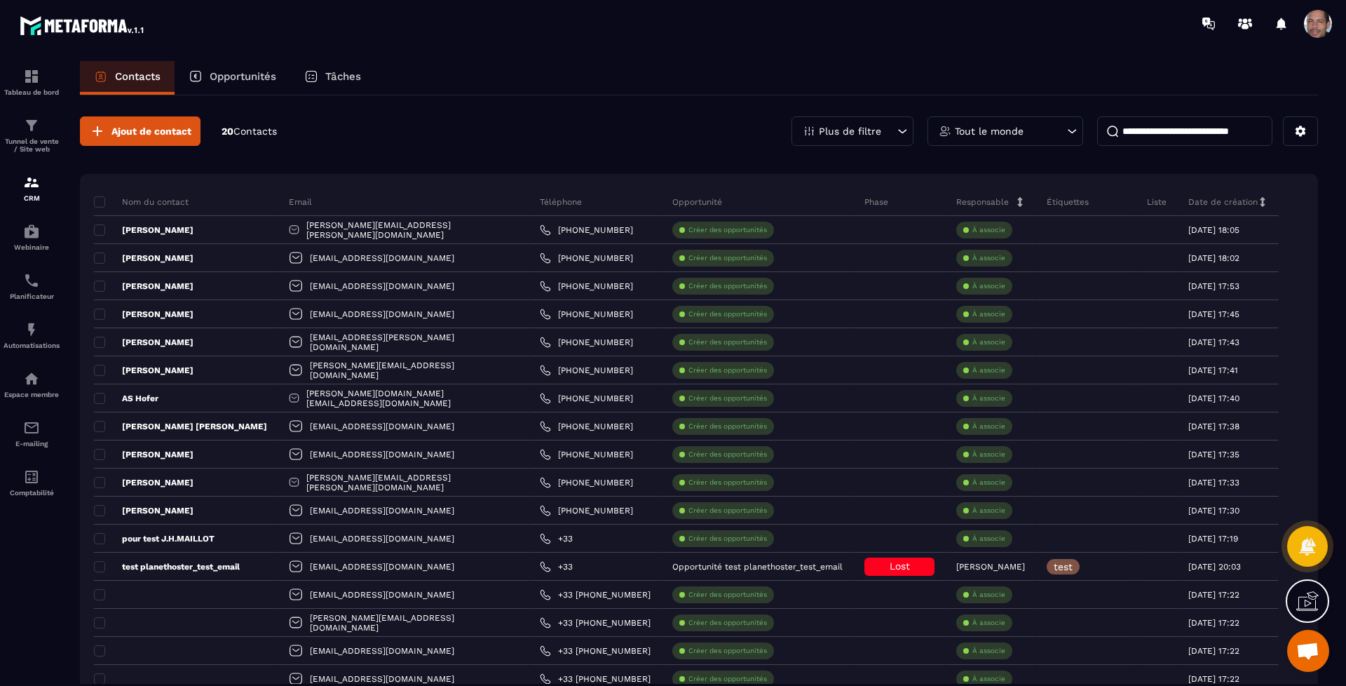
click at [264, 71] on p "Opportunités" at bounding box center [243, 76] width 67 height 13
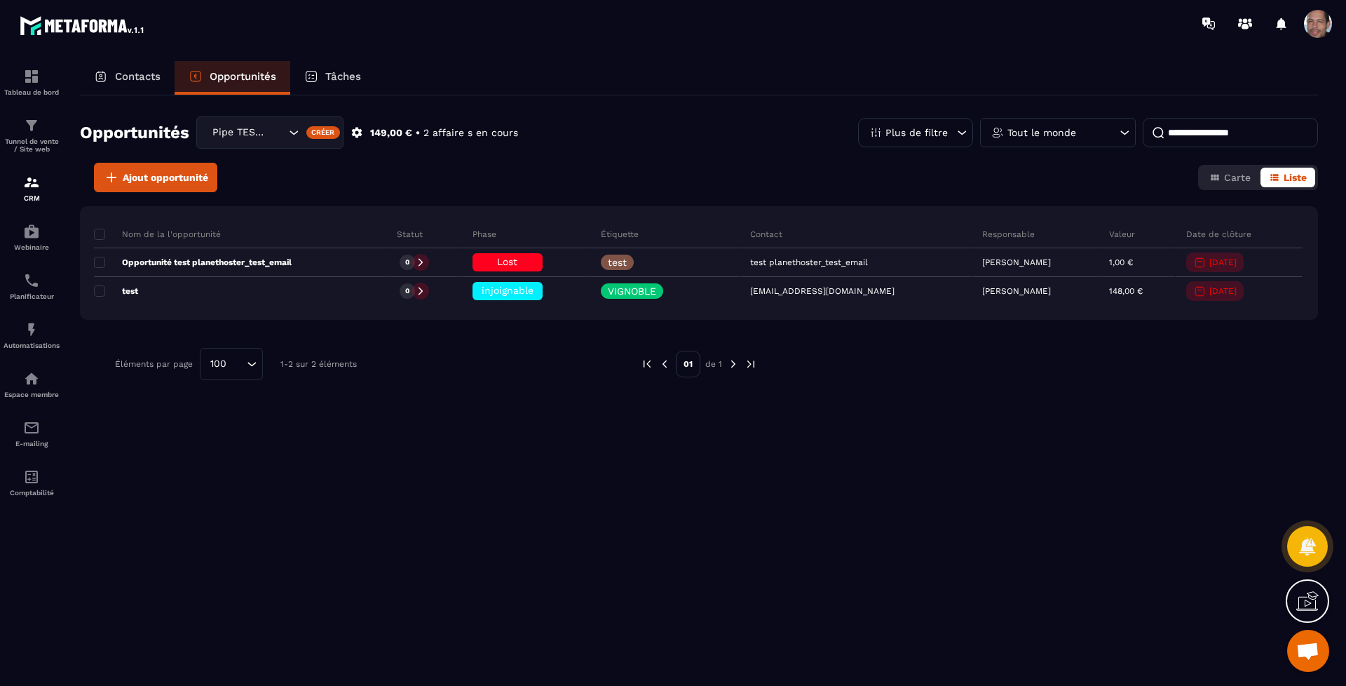
click at [344, 69] on div "Tâches" at bounding box center [332, 78] width 85 height 34
